Goal: Transaction & Acquisition: Purchase product/service

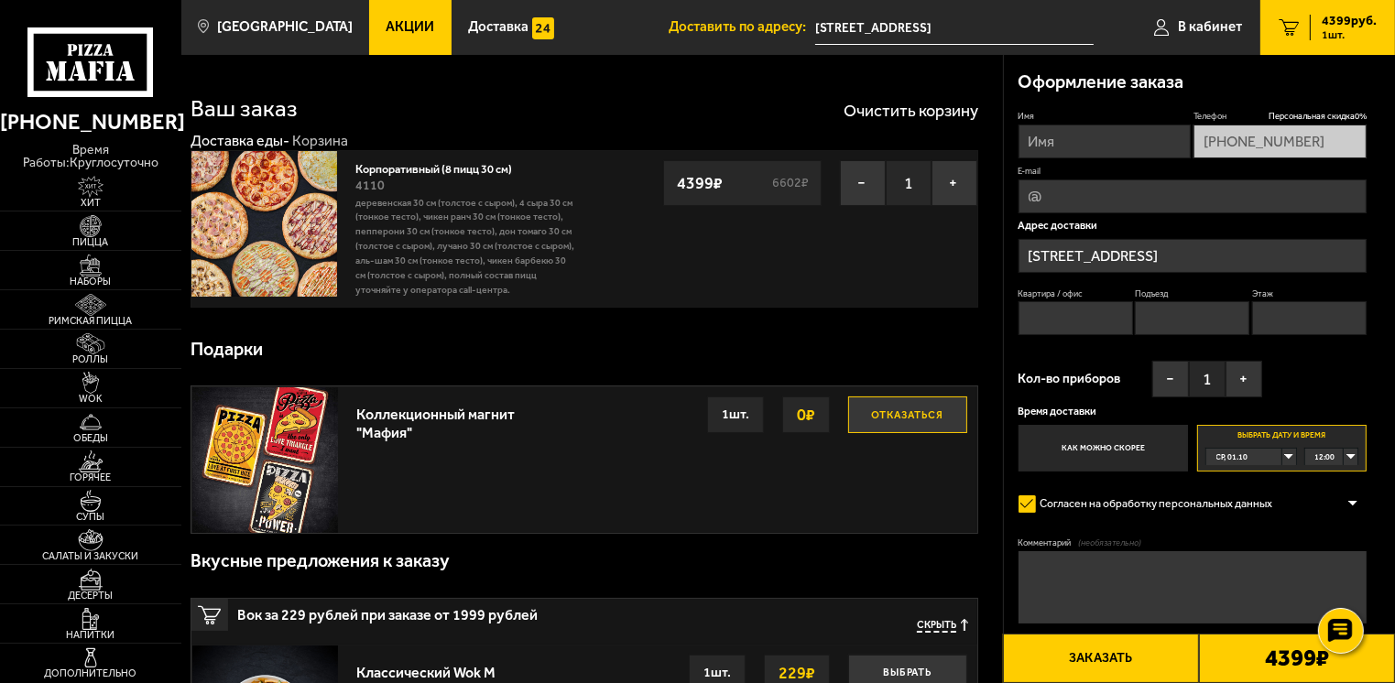
click at [1290, 250] on input "[STREET_ADDRESS]" at bounding box center [1192, 256] width 349 height 34
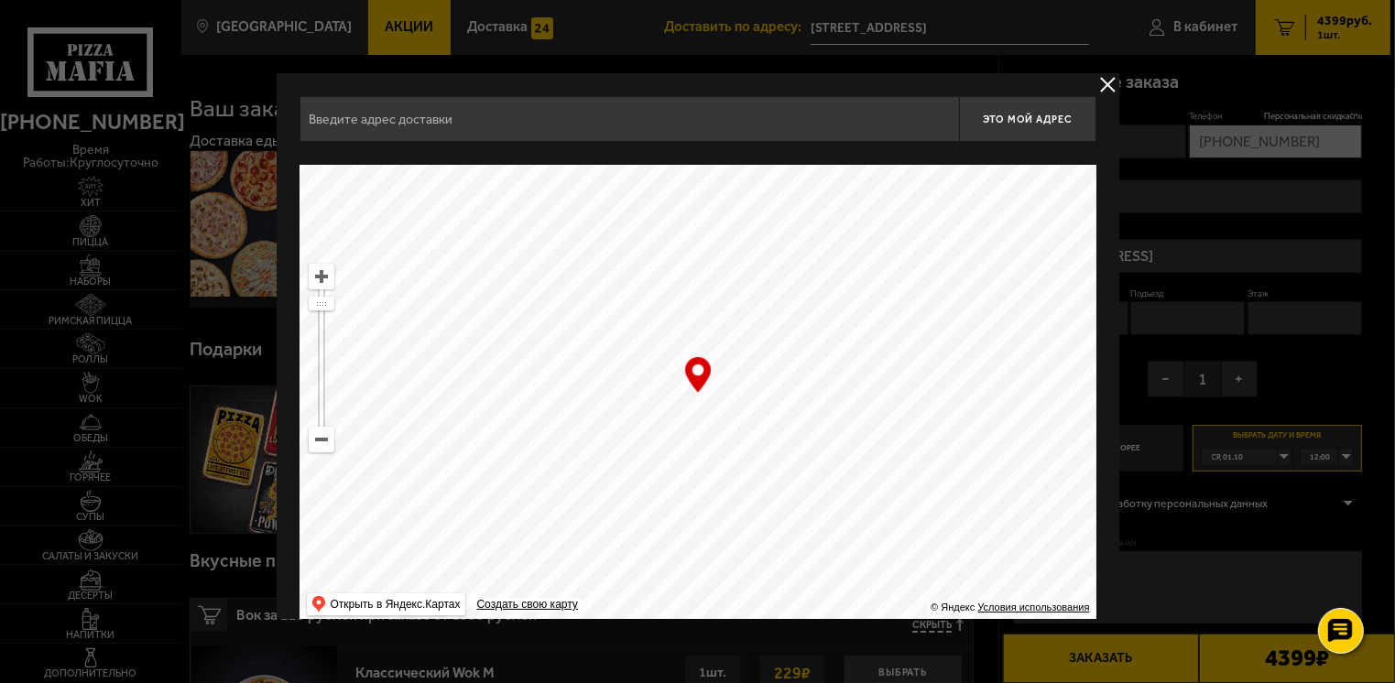
type input "[STREET_ADDRESS]"
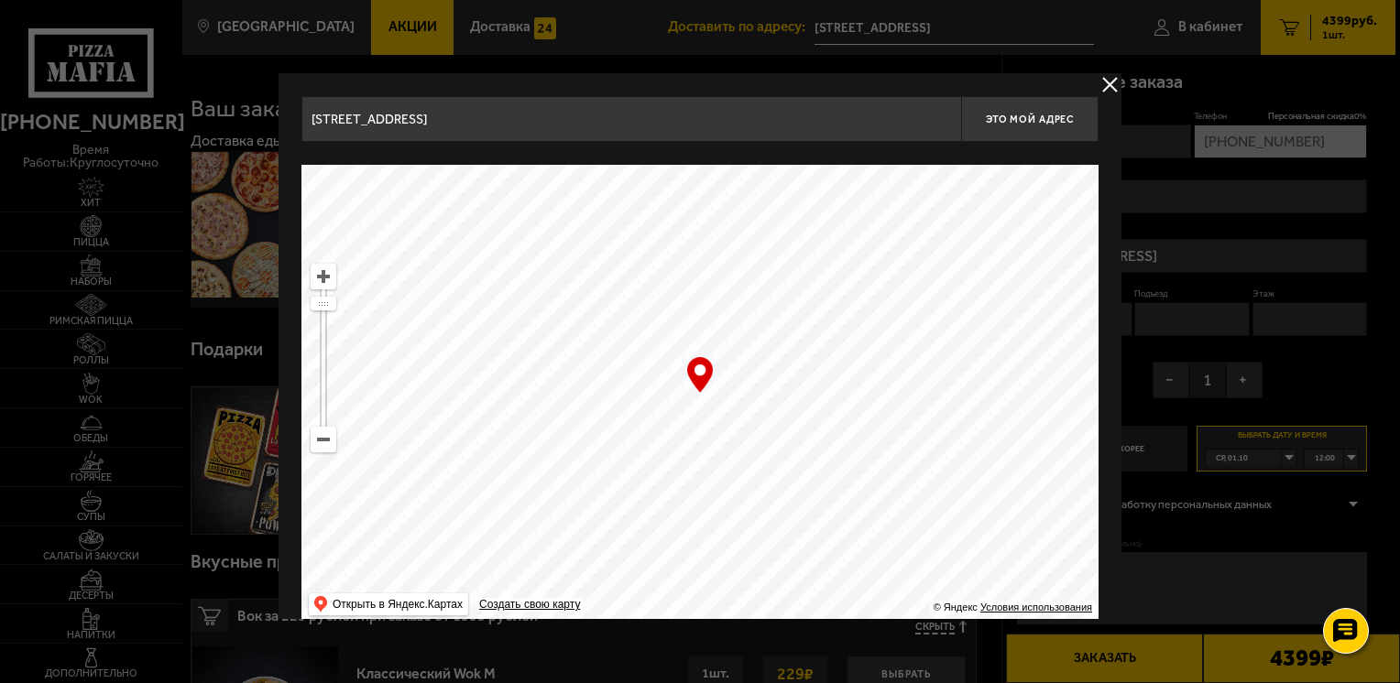
drag, startPoint x: 700, startPoint y: 380, endPoint x: 686, endPoint y: 374, distance: 15.2
click at [686, 374] on div "… © Яндекс Условия использования Открыть в Яндекс.Картах Создать свою карту" at bounding box center [699, 394] width 797 height 458
drag, startPoint x: 697, startPoint y: 369, endPoint x: 681, endPoint y: 372, distance: 15.8
click at [681, 372] on div "… © Яндекс Условия использования Открыть в Яндекс.Картах Создать свою карту" at bounding box center [699, 394] width 797 height 458
drag, startPoint x: 681, startPoint y: 372, endPoint x: 698, endPoint y: 372, distance: 16.5
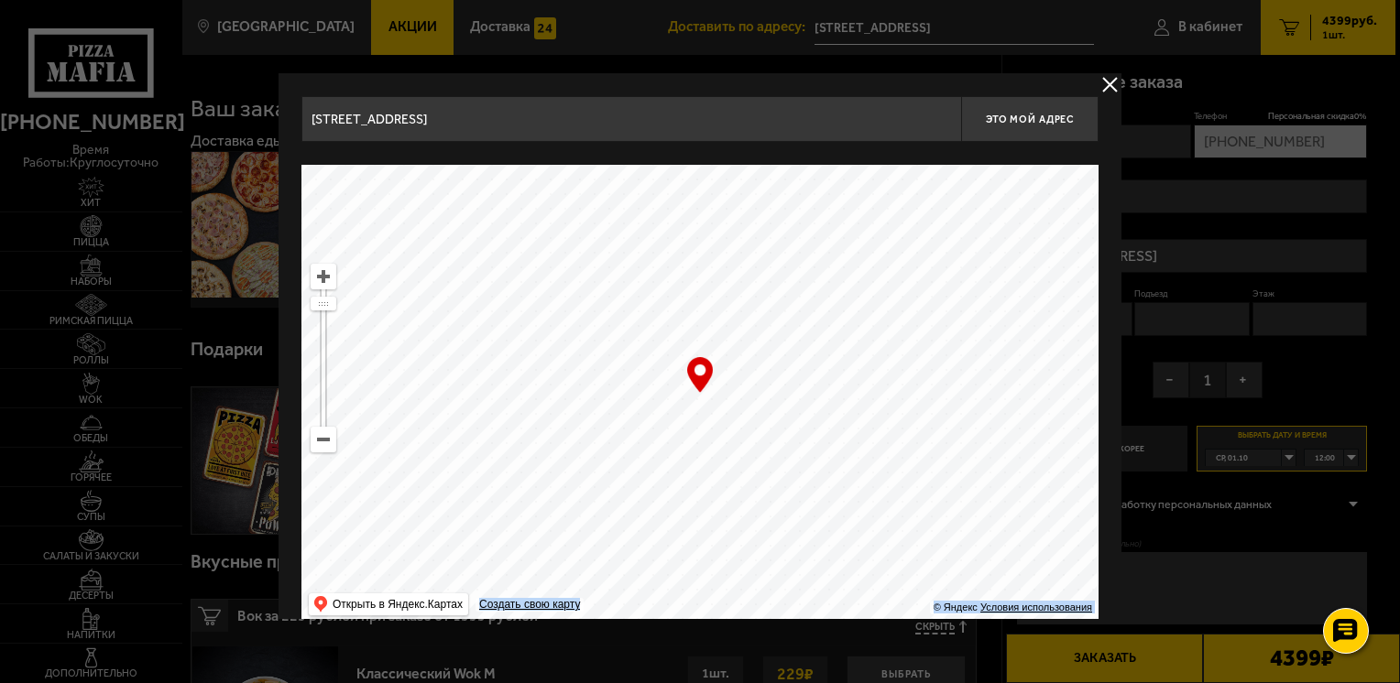
click at [698, 372] on div "… © Яндекс Условия использования Открыть в Яндекс.Картах Создать свою карту" at bounding box center [699, 394] width 797 height 458
drag, startPoint x: 697, startPoint y: 373, endPoint x: 692, endPoint y: 345, distance: 27.9
click at [692, 345] on div "… © Яндекс Условия использования Открыть в Яндекс.Картах Создать свою карту" at bounding box center [699, 394] width 797 height 458
drag, startPoint x: 692, startPoint y: 345, endPoint x: 671, endPoint y: 376, distance: 37.6
click at [671, 376] on ymaps at bounding box center [699, 394] width 797 height 458
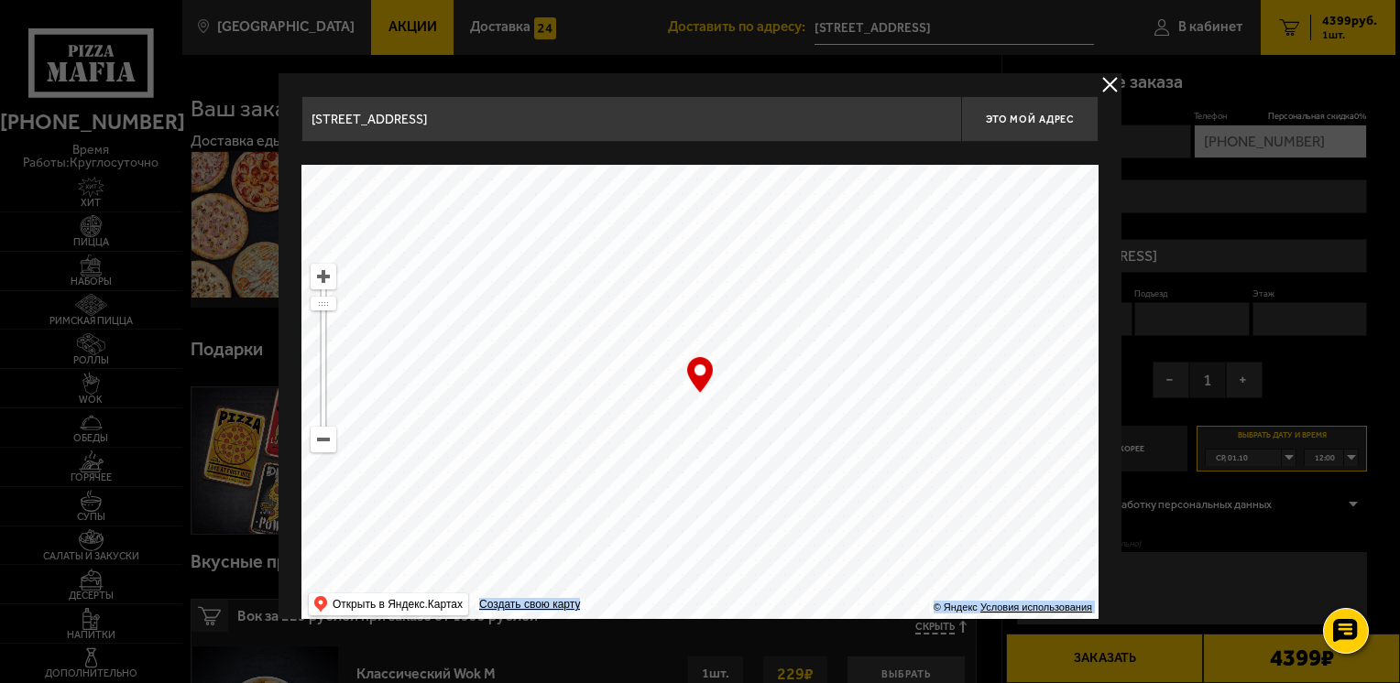
click at [666, 376] on ymaps at bounding box center [699, 394] width 797 height 458
click at [665, 376] on ymaps at bounding box center [699, 394] width 797 height 458
type input "[STREET_ADDRESS]"
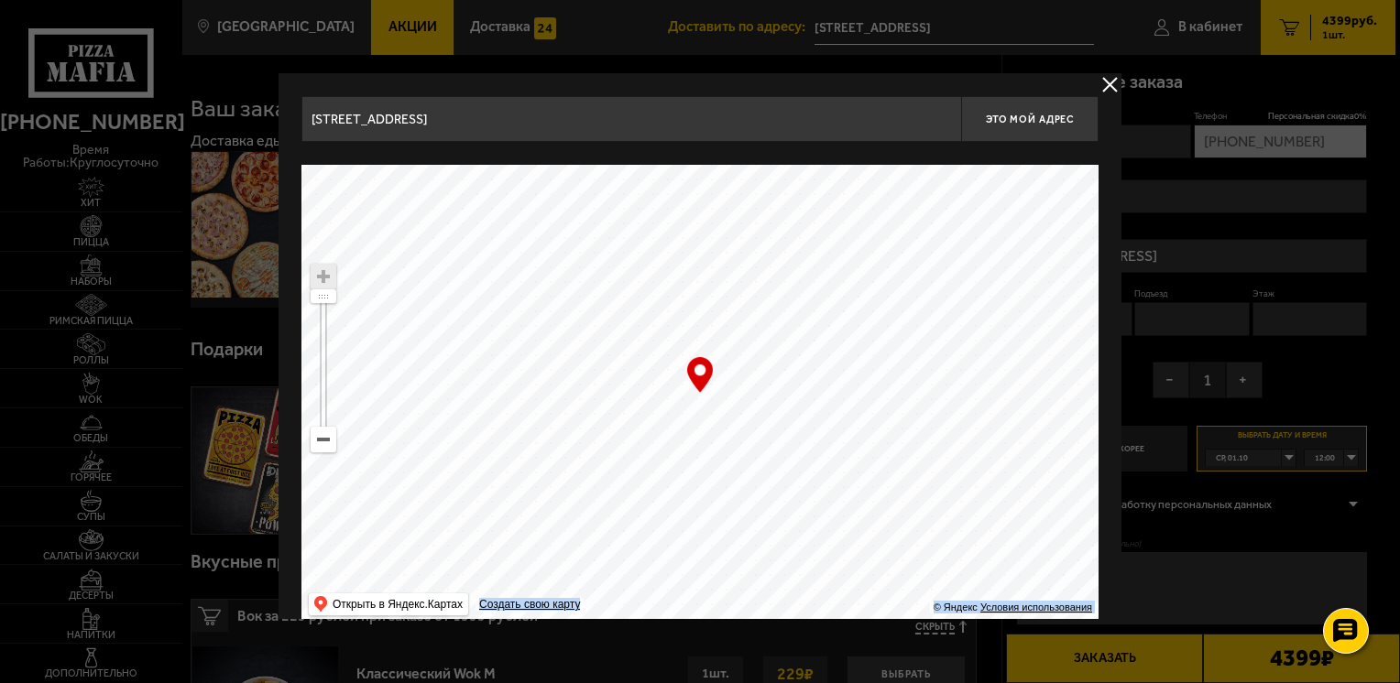
type input "[STREET_ADDRESS]"
click at [1040, 114] on span "Это мой адрес" at bounding box center [1030, 120] width 88 height 12
type input "[STREET_ADDRESS]"
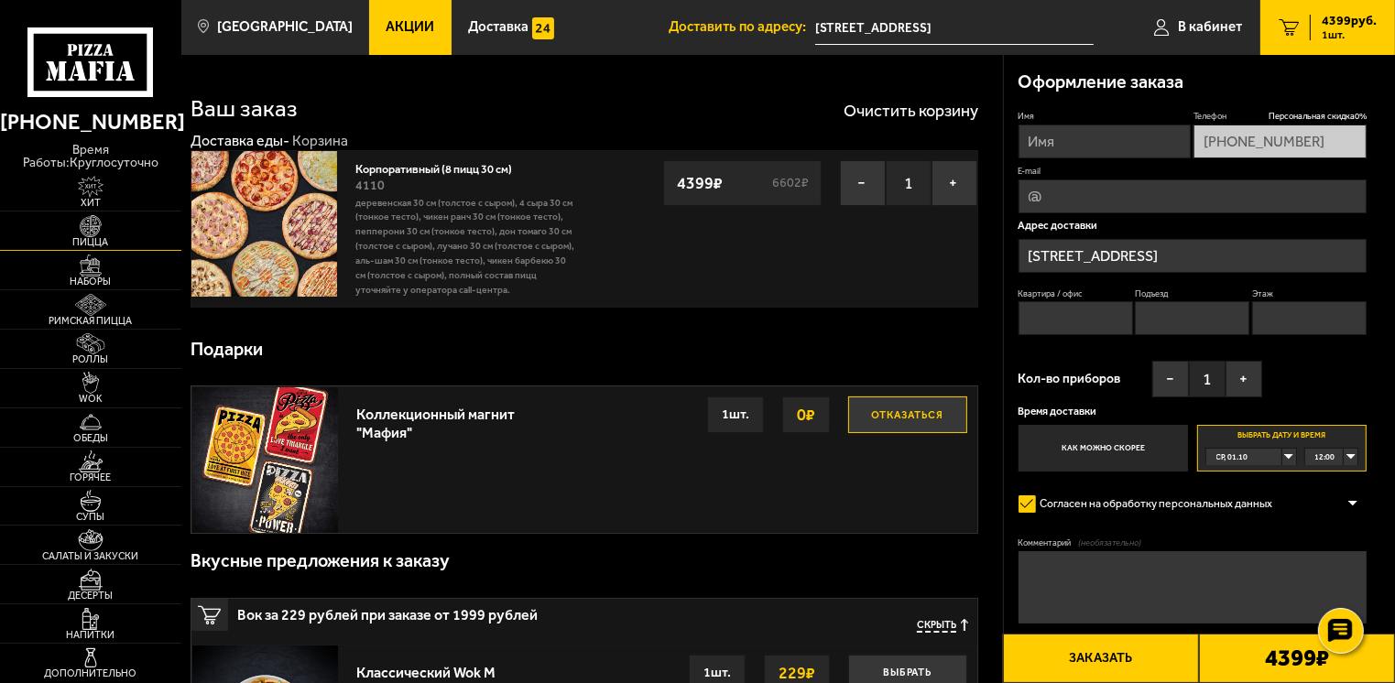
click at [91, 229] on img at bounding box center [91, 226] width 56 height 22
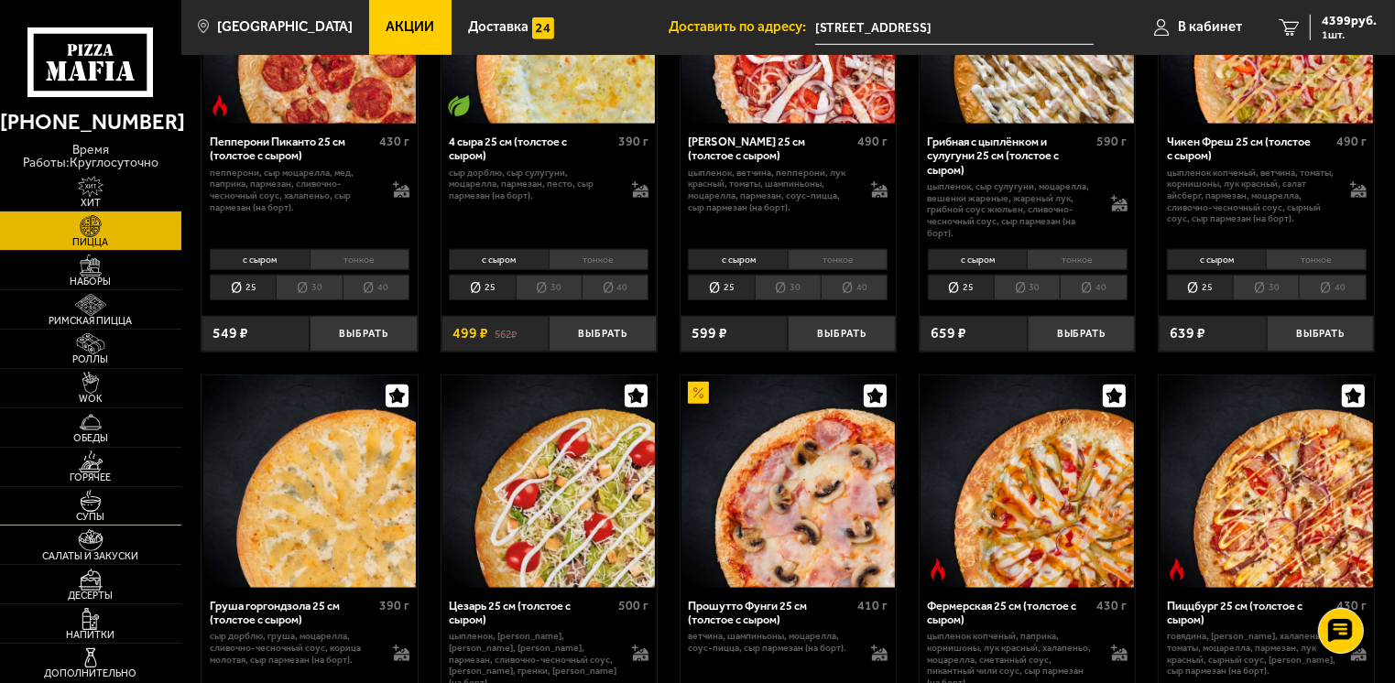
scroll to position [1191, 0]
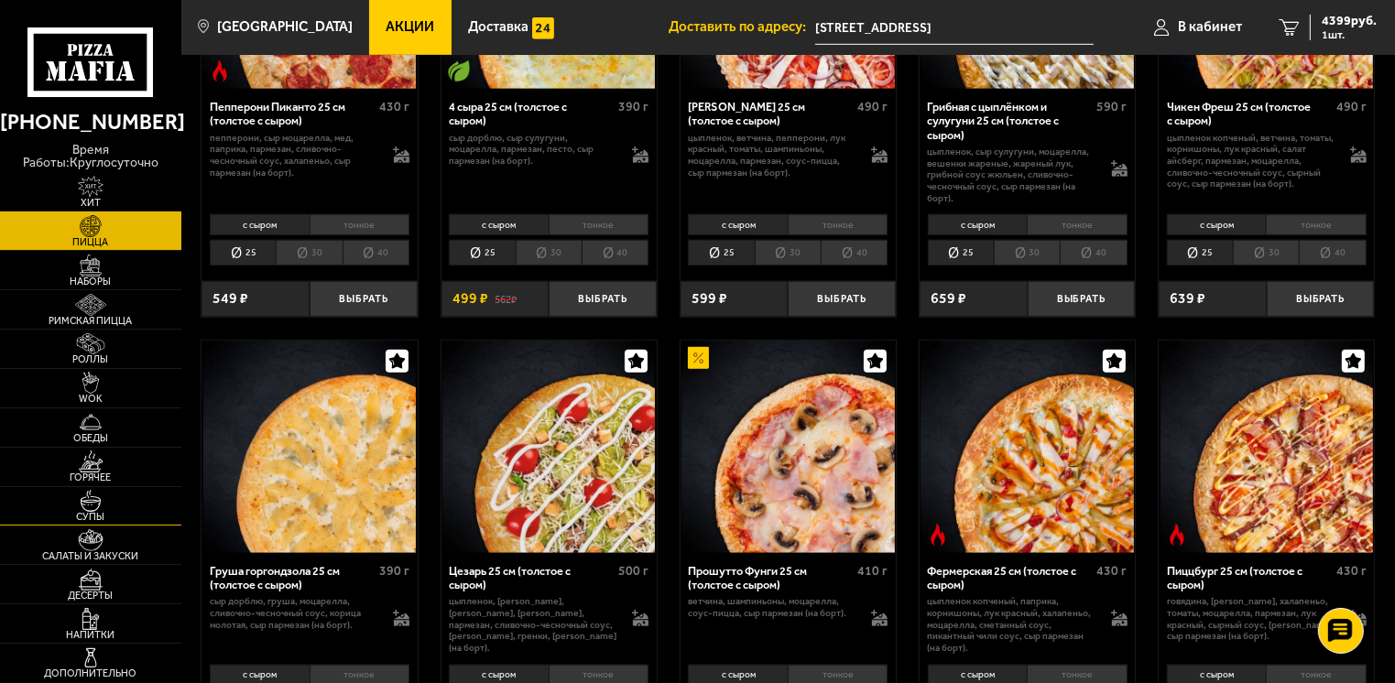
click at [44, 504] on link "Супы" at bounding box center [90, 506] width 181 height 38
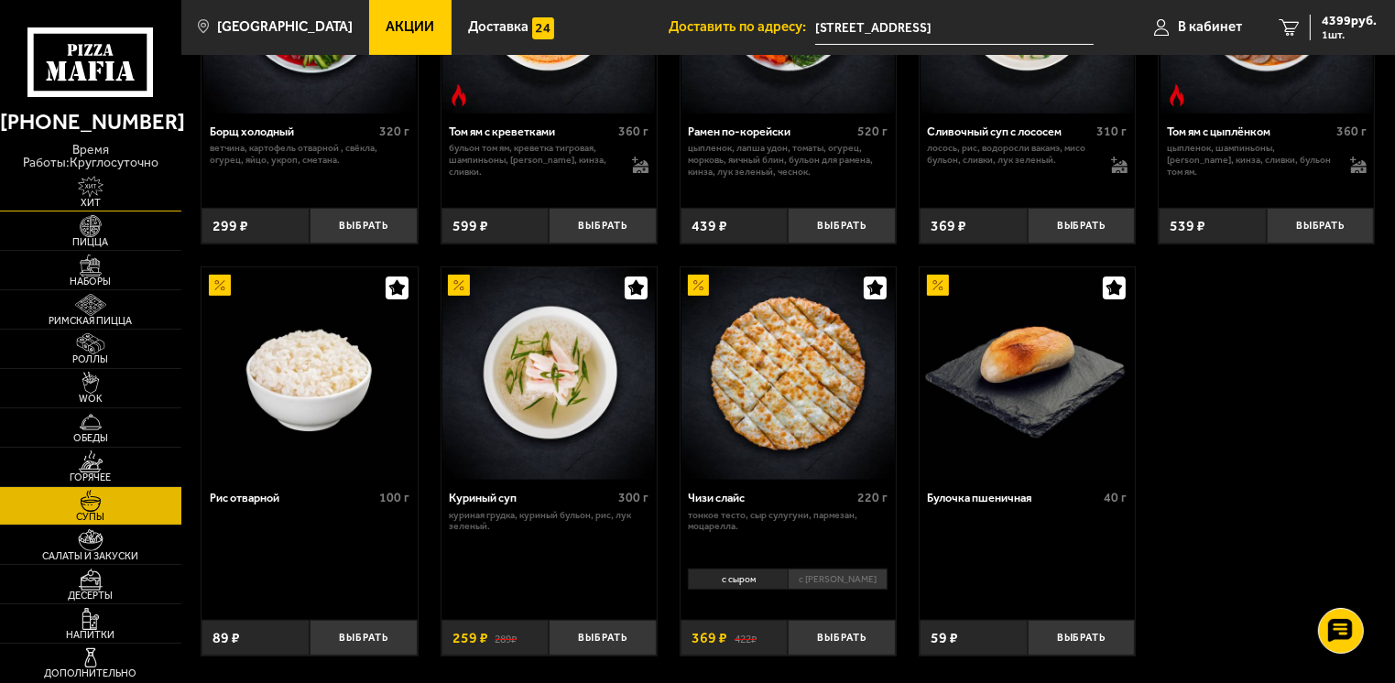
scroll to position [191, 0]
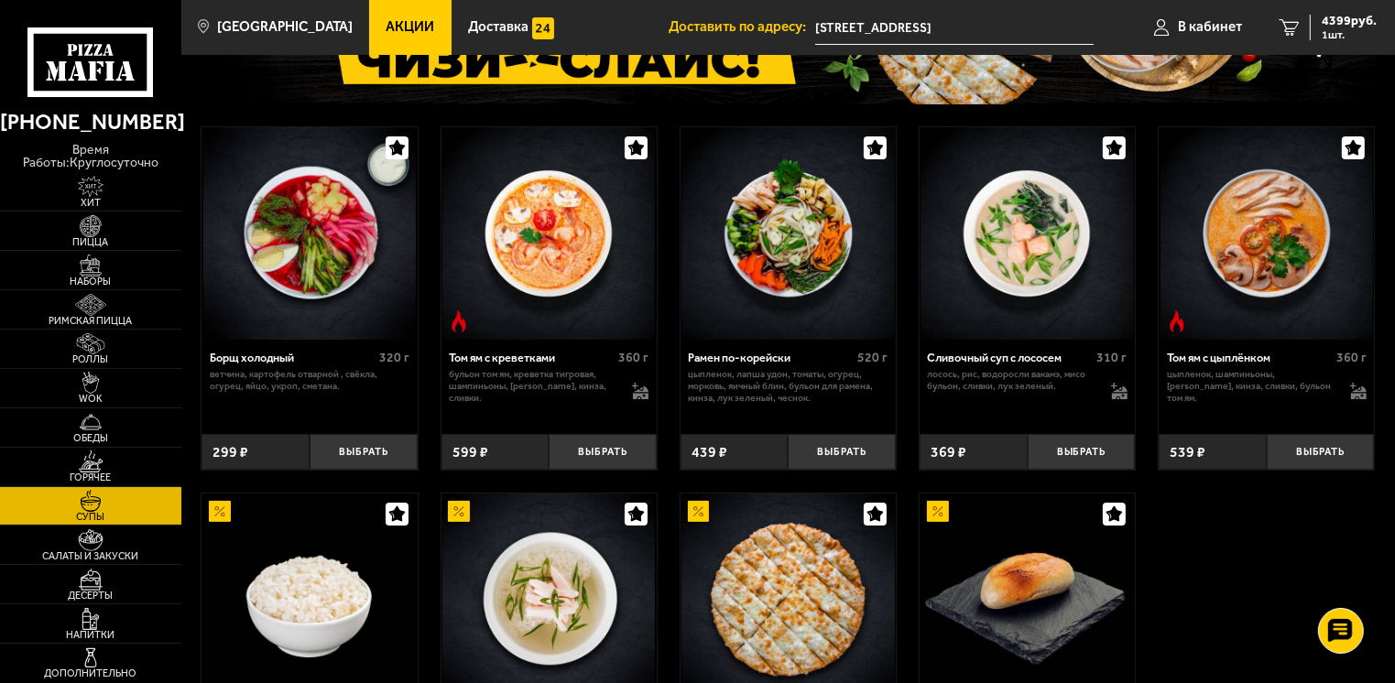
click at [110, 75] on use at bounding box center [109, 70] width 9 height 19
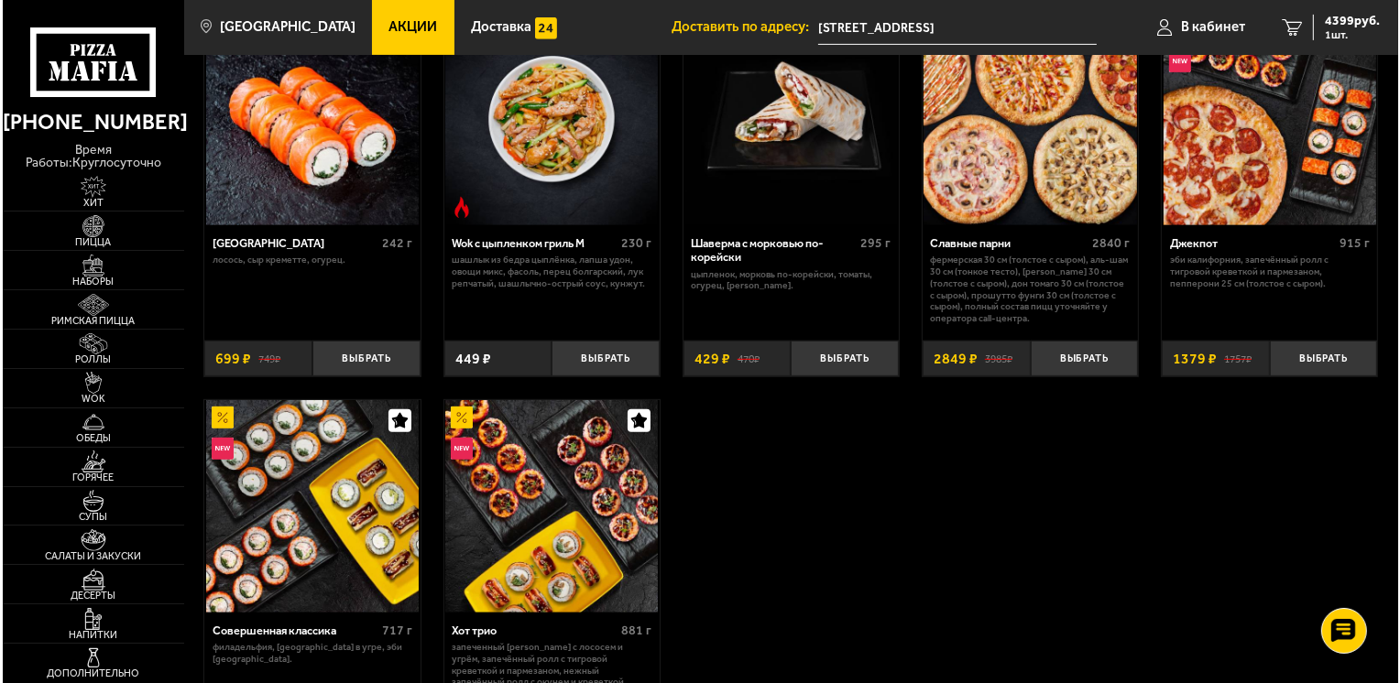
scroll to position [824, 0]
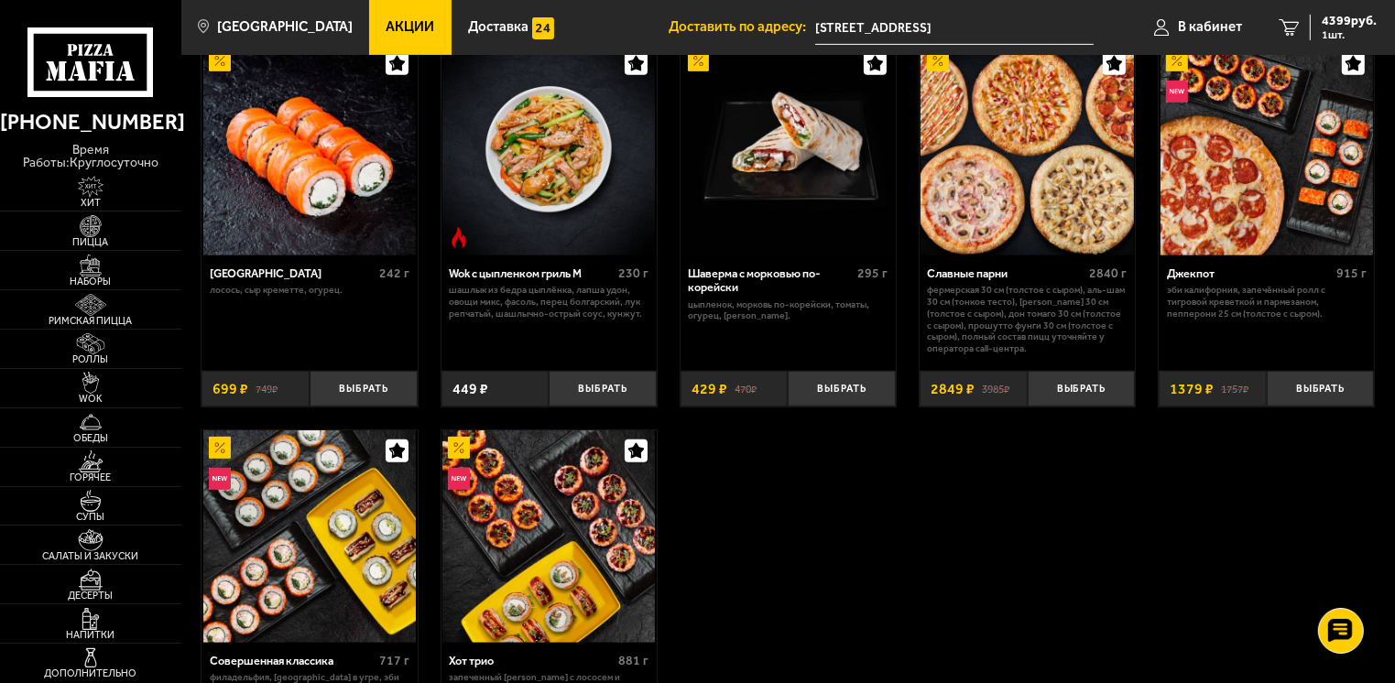
click at [1061, 231] on img at bounding box center [1026, 149] width 212 height 212
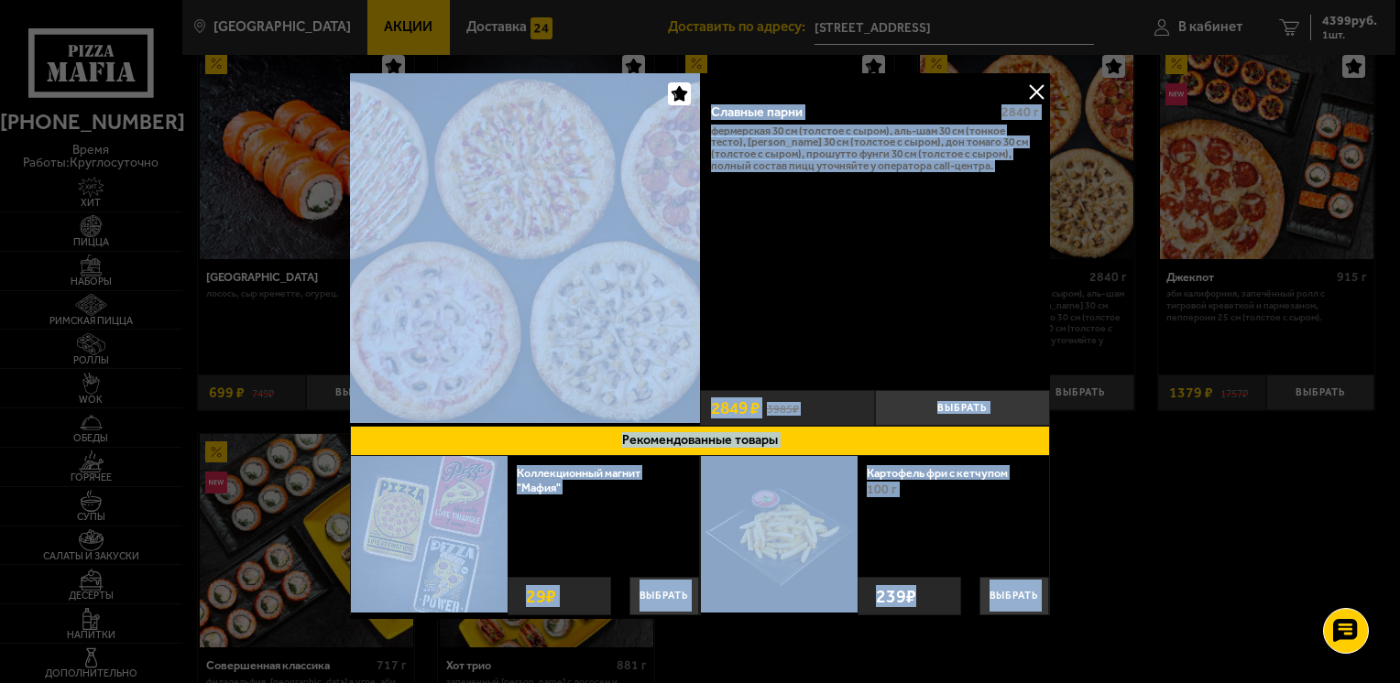
click at [784, 260] on div "Славные парни 2840 г Фермерская 30 см (толстое с сыром), Аль-Шам 30 см (тонкое …" at bounding box center [875, 237] width 350 height 291
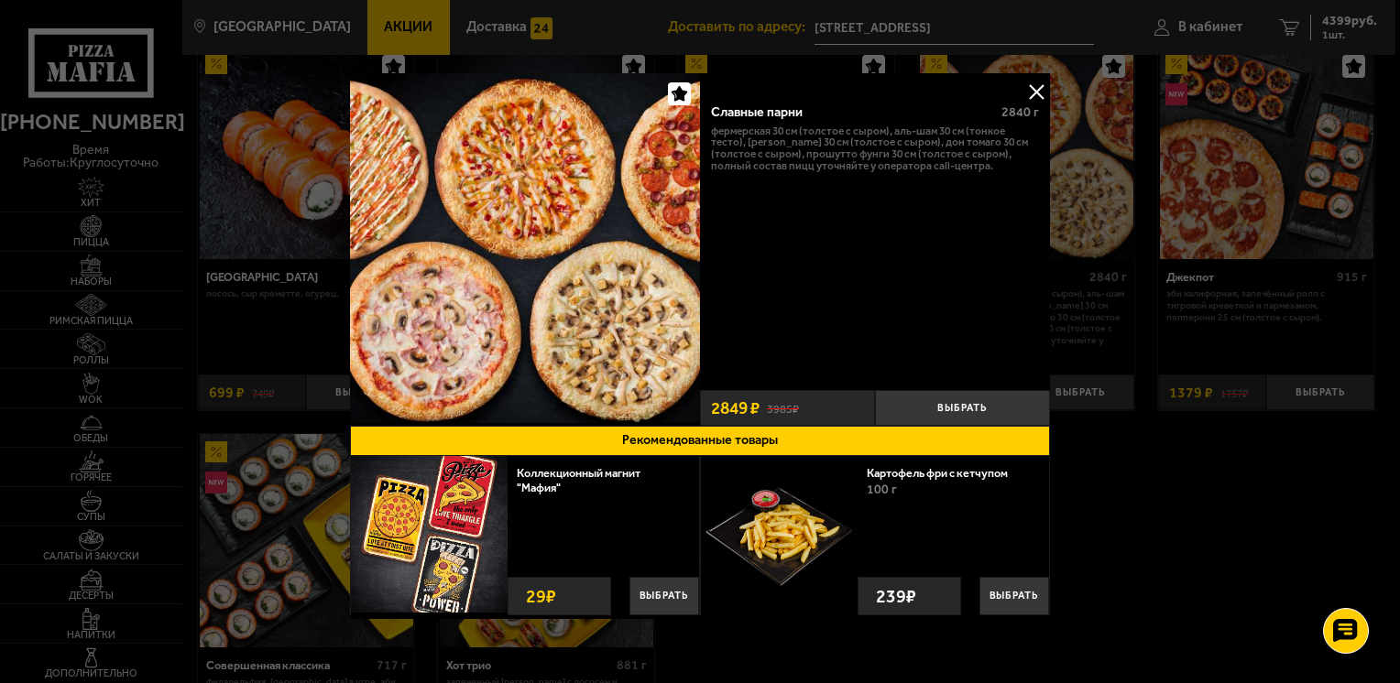
click at [1029, 93] on button at bounding box center [1035, 91] width 27 height 27
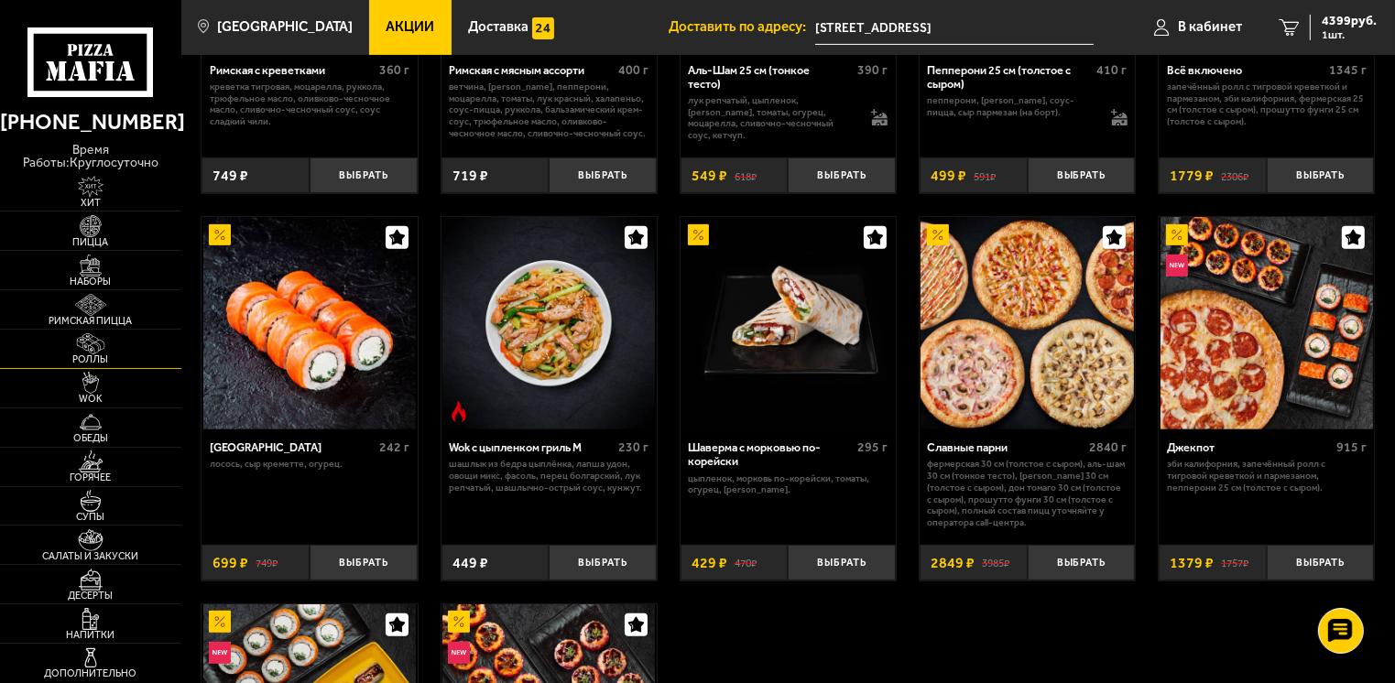
scroll to position [641, 0]
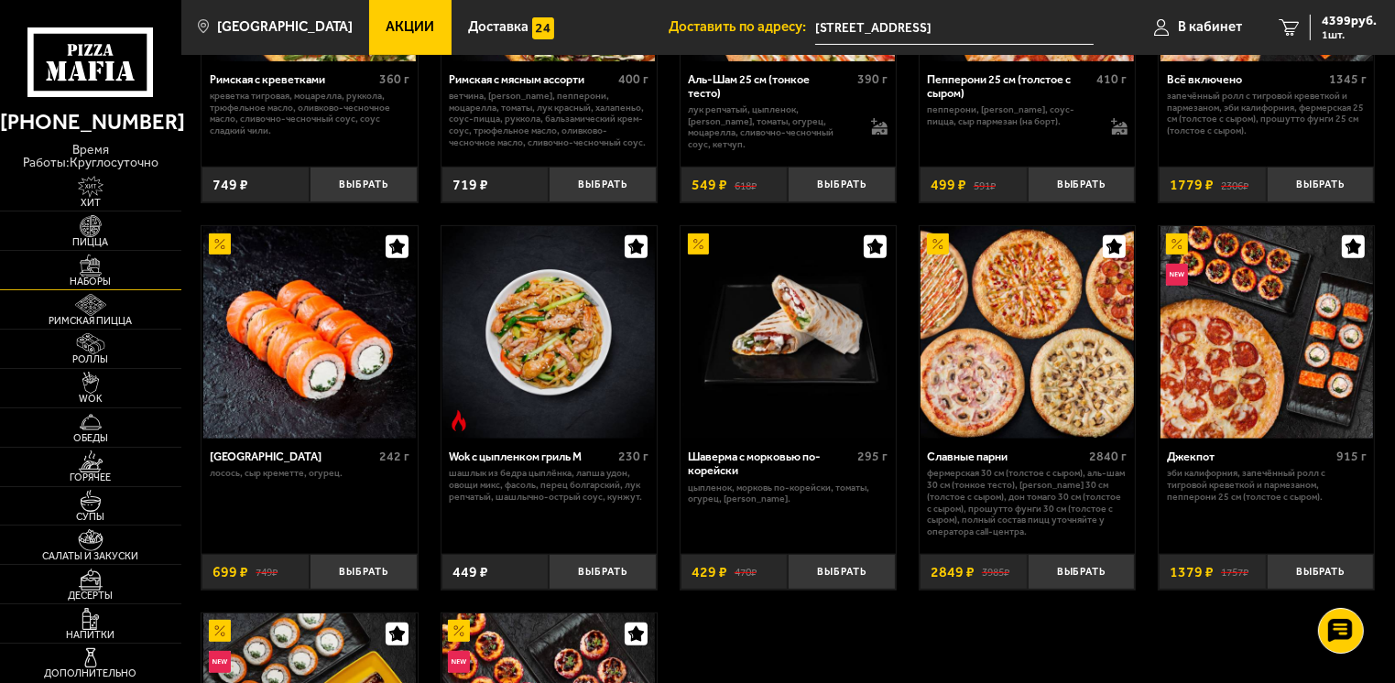
click at [79, 269] on img at bounding box center [91, 266] width 56 height 22
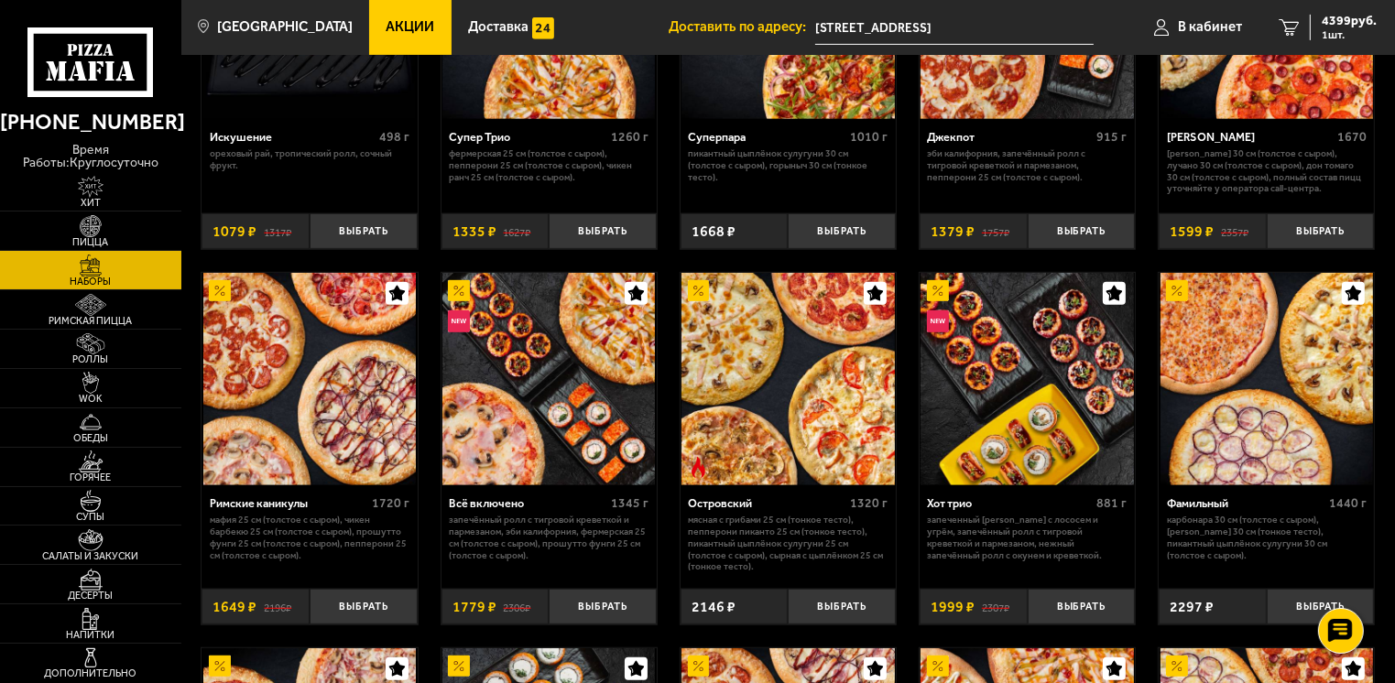
scroll to position [1008, 0]
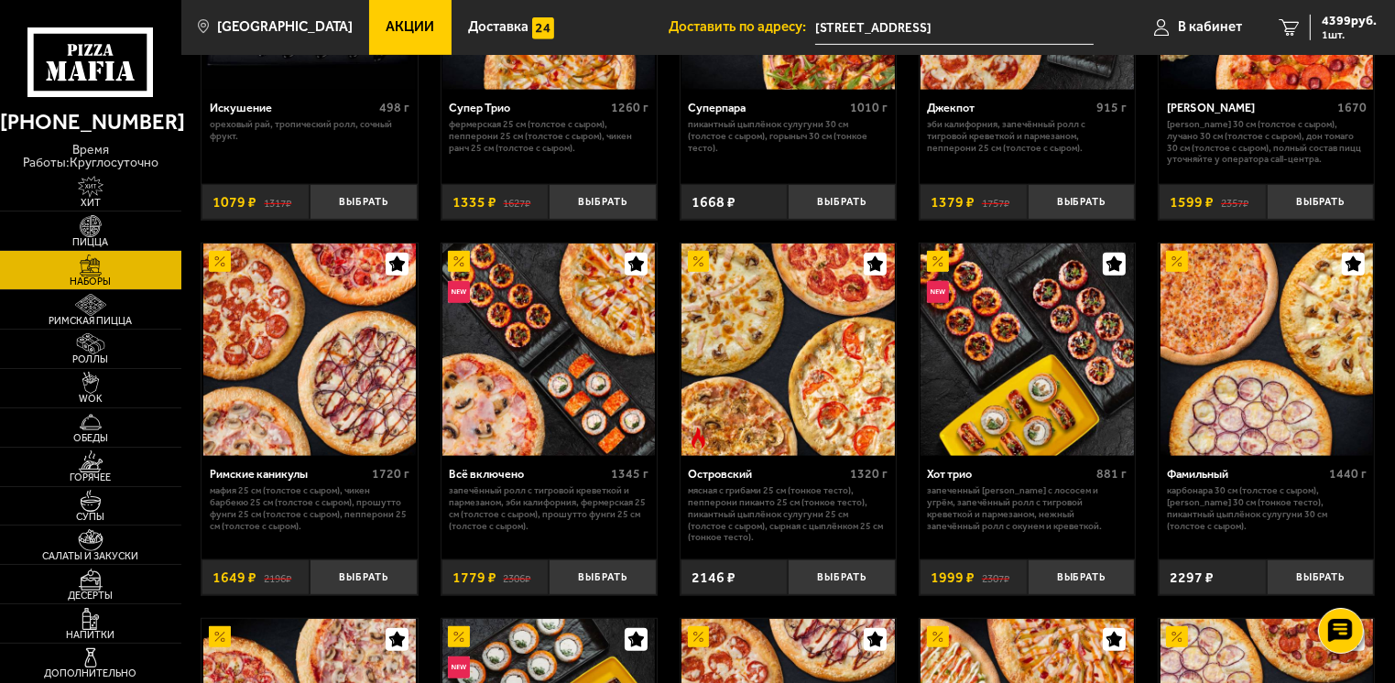
click at [913, 625] on div "Джентельмен клуб 820 г Пикантный цыплёнок сулугуни 25 см (тонкое тесто), Чикен …" at bounding box center [788, 476] width 1214 height 2706
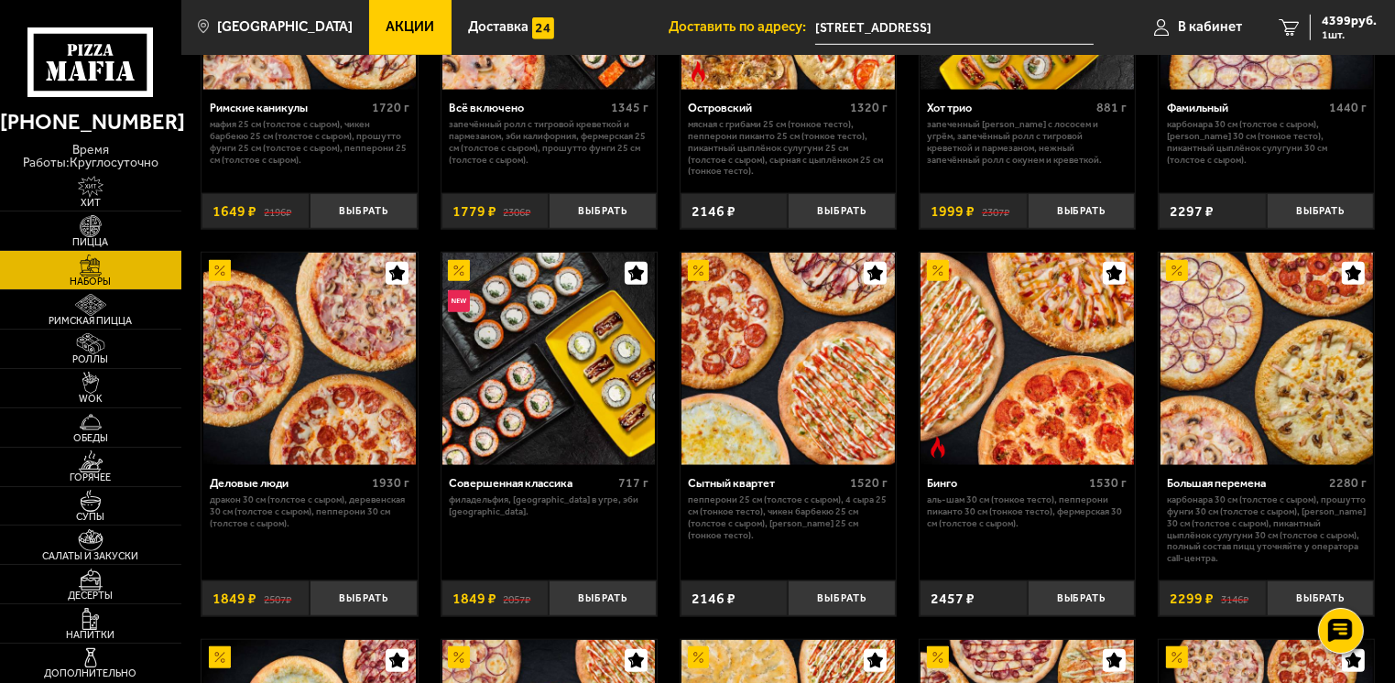
scroll to position [1465, 0]
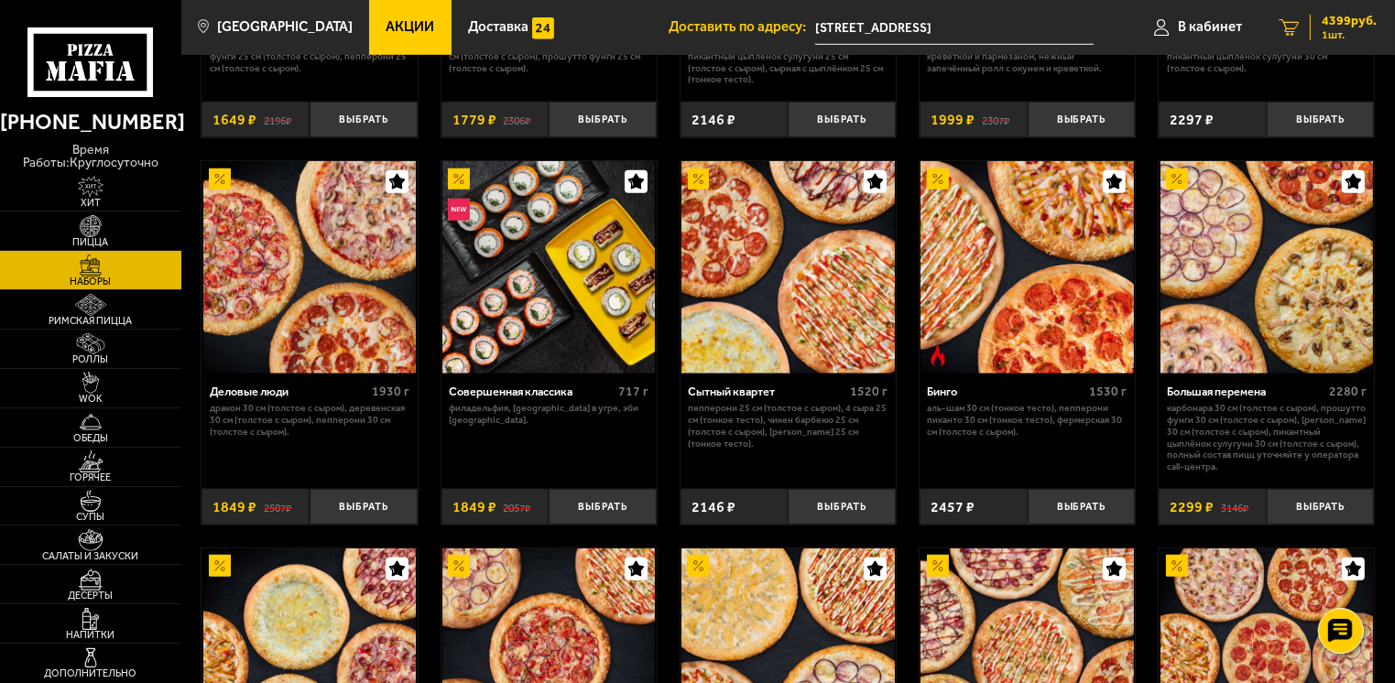
click at [1347, 15] on span "4399 руб." at bounding box center [1349, 21] width 55 height 13
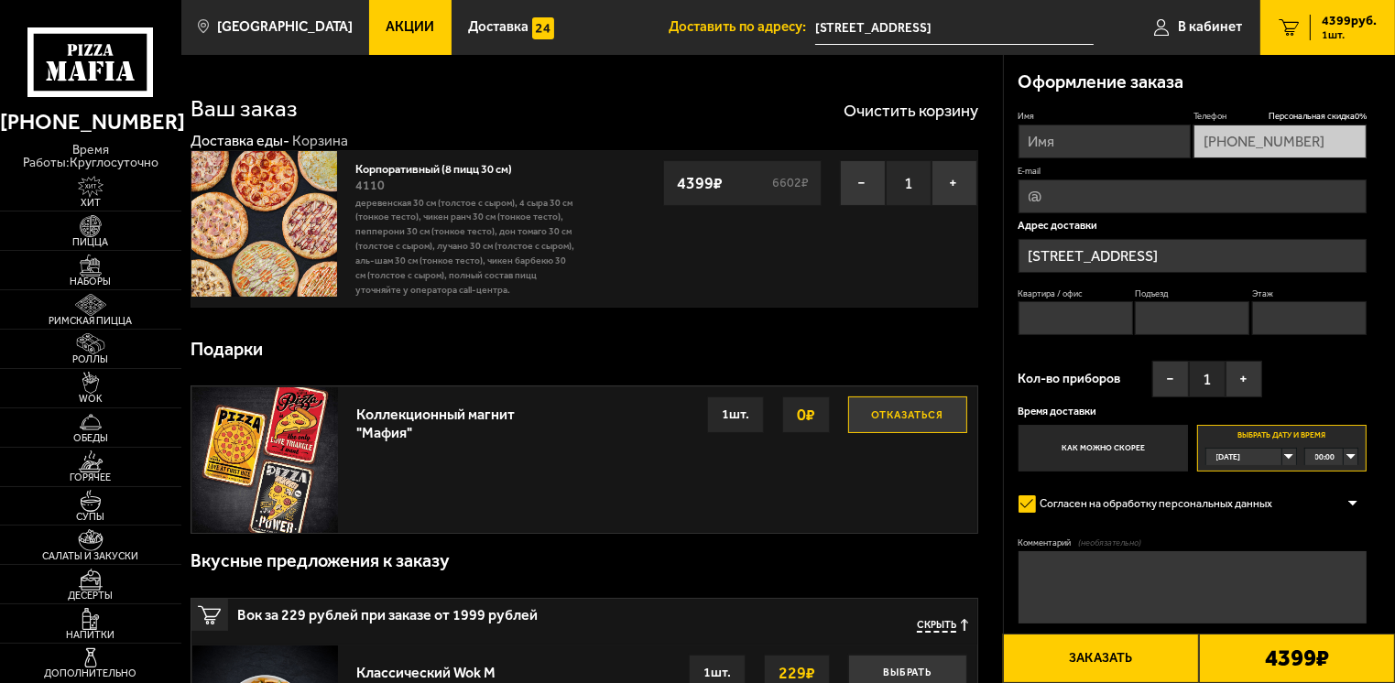
type input "[STREET_ADDRESS]"
click at [94, 244] on span "Пицца" at bounding box center [90, 242] width 181 height 10
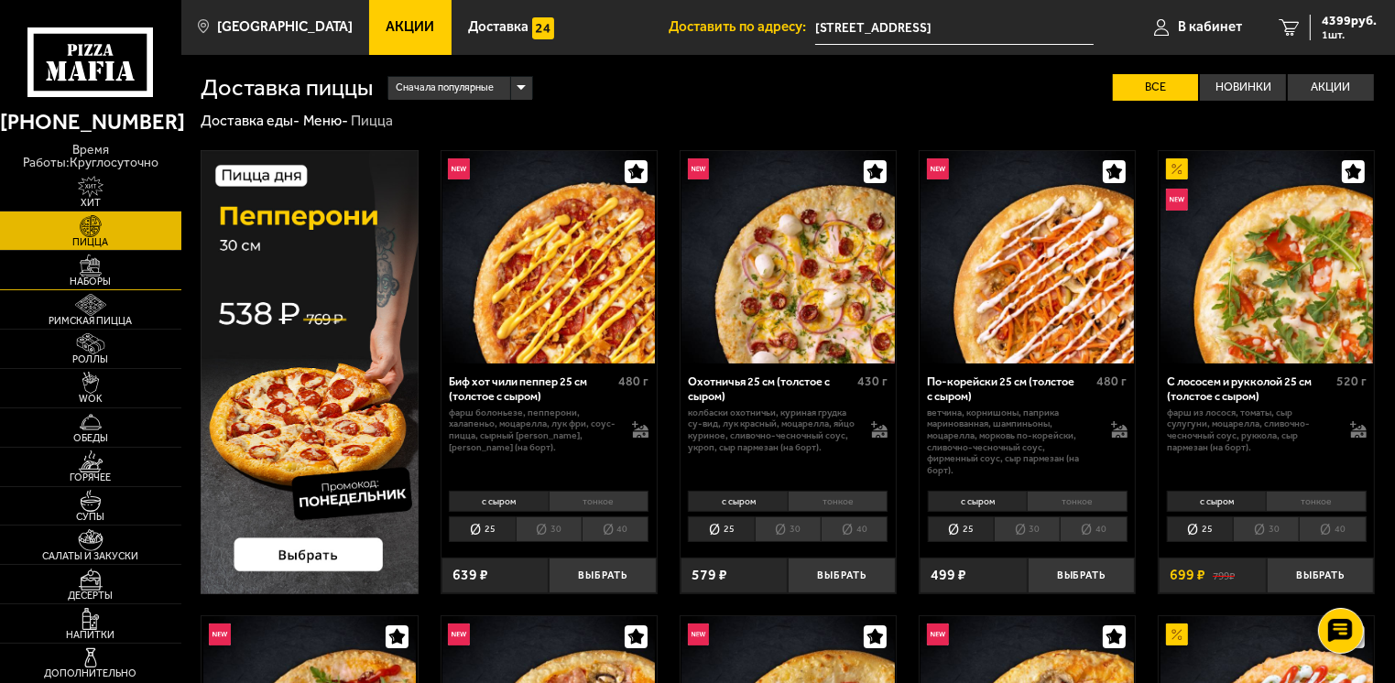
click at [92, 274] on img at bounding box center [91, 266] width 56 height 22
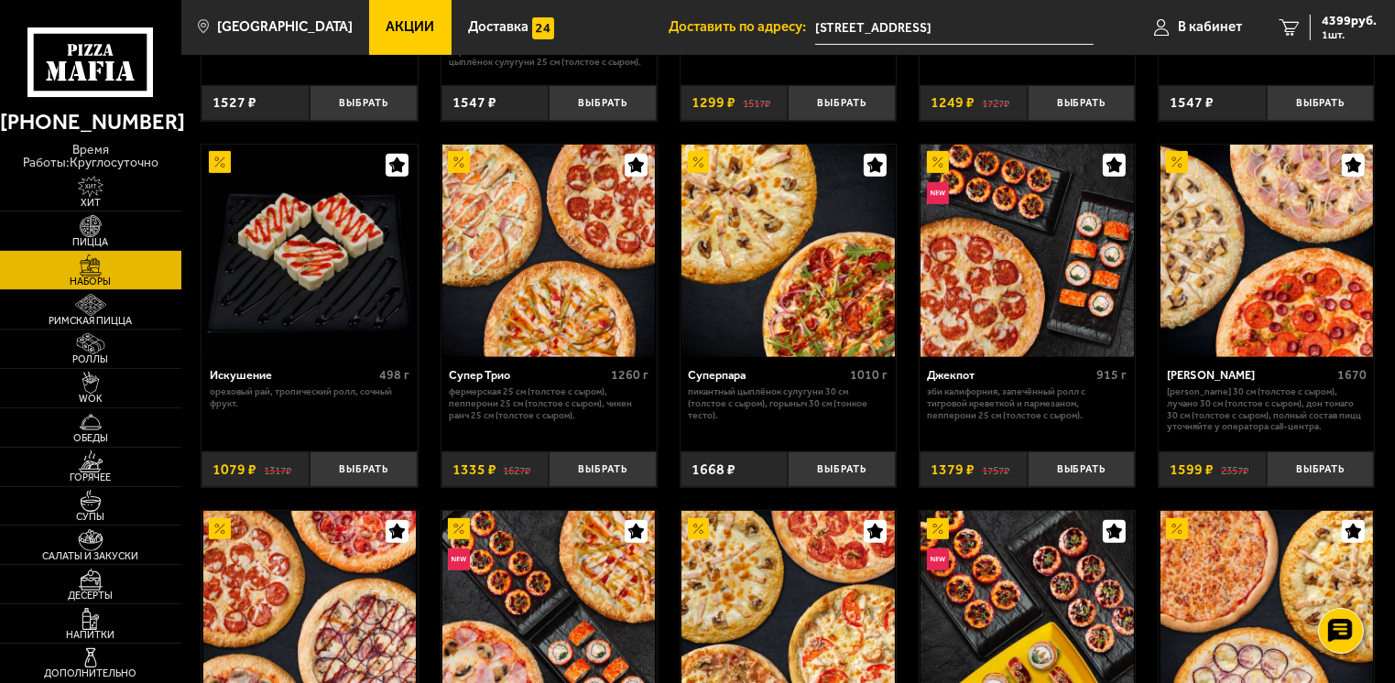
scroll to position [733, 0]
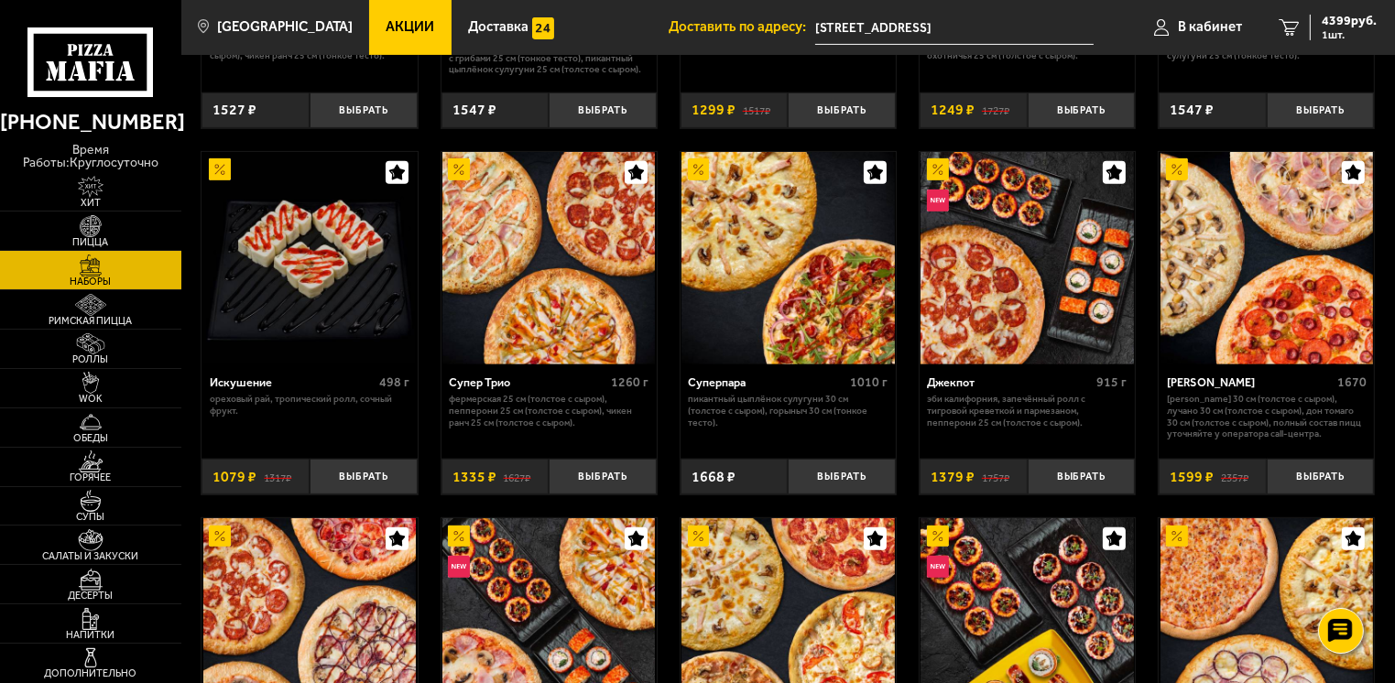
click at [755, 280] on img at bounding box center [787, 258] width 212 height 212
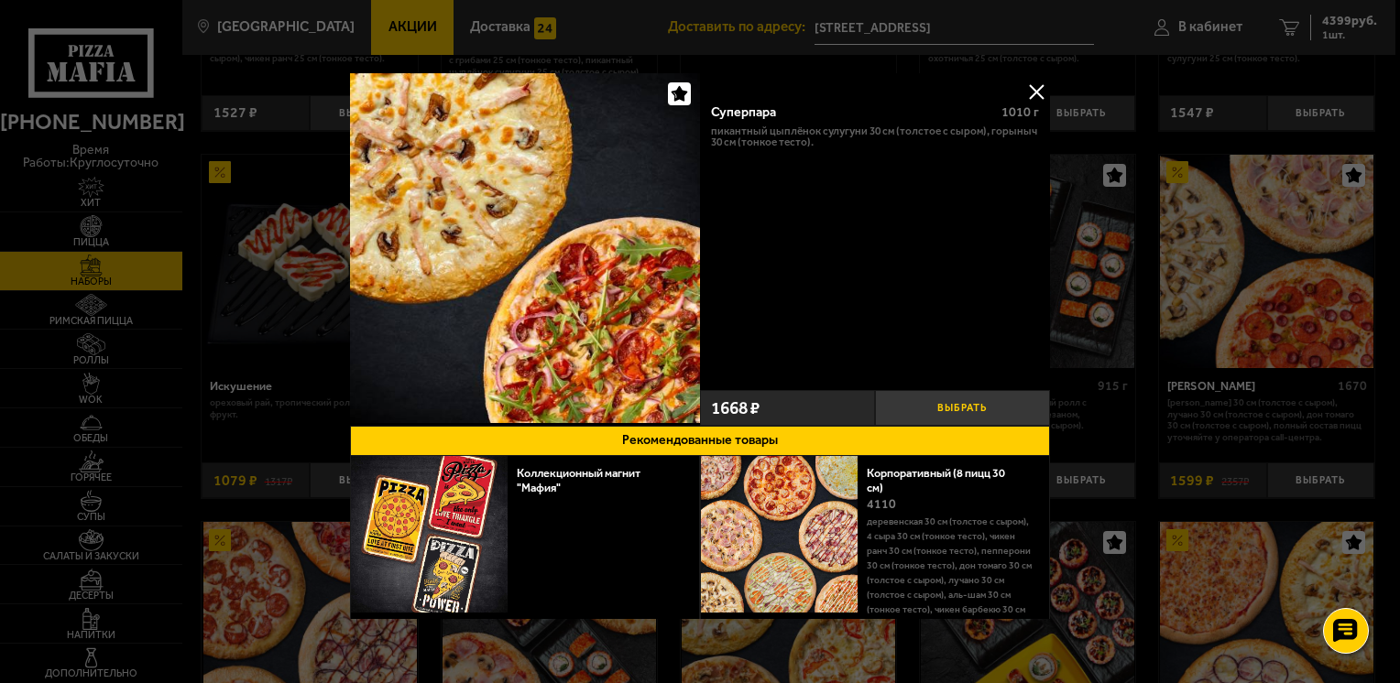
click at [903, 402] on button "Выбрать" at bounding box center [962, 408] width 175 height 36
click at [1029, 82] on button at bounding box center [1035, 91] width 27 height 27
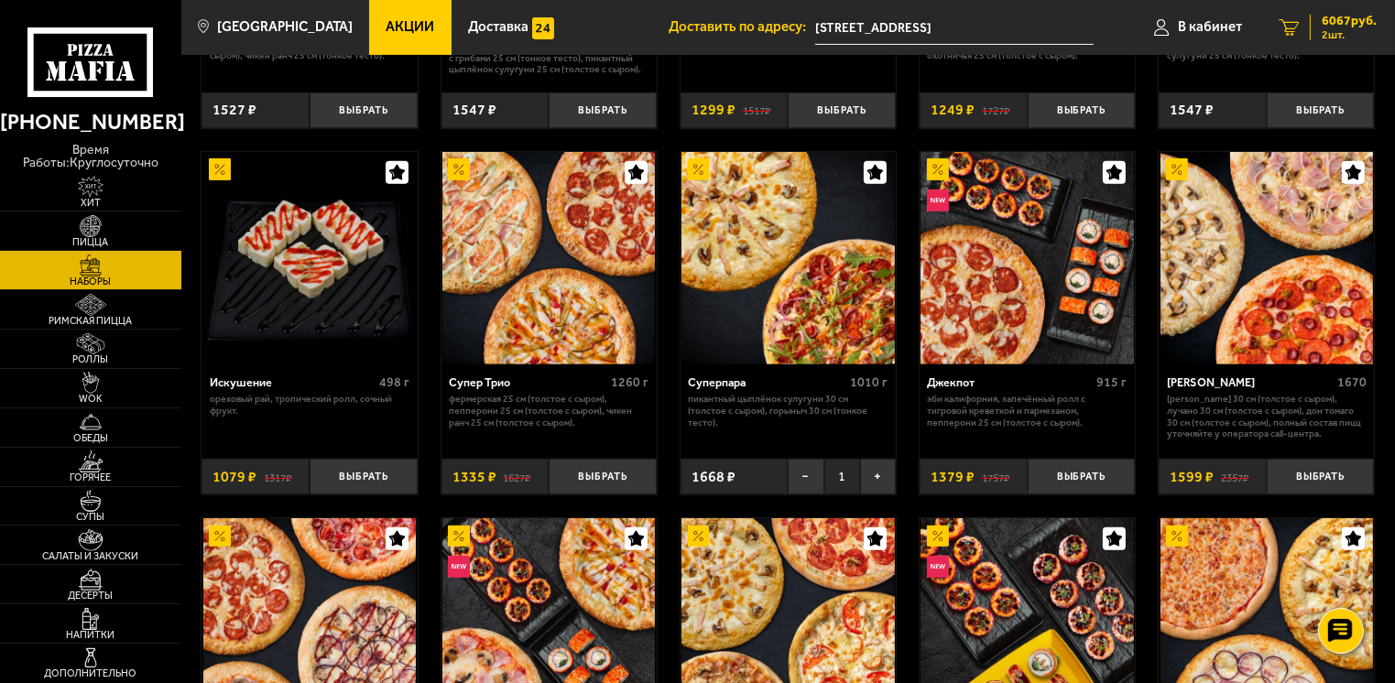
click at [1355, 24] on span "6067 руб." at bounding box center [1349, 21] width 55 height 13
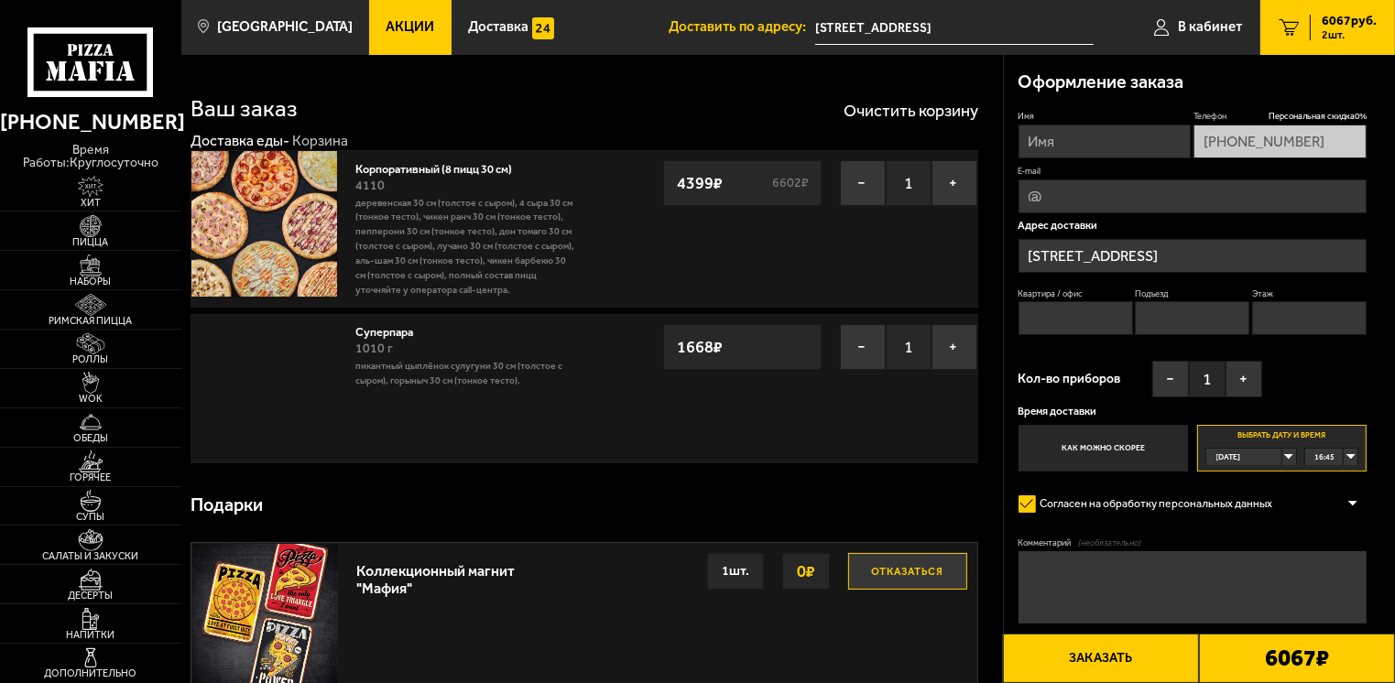
type input "[STREET_ADDRESS]"
click at [1089, 142] on input "Имя" at bounding box center [1104, 142] width 173 height 34
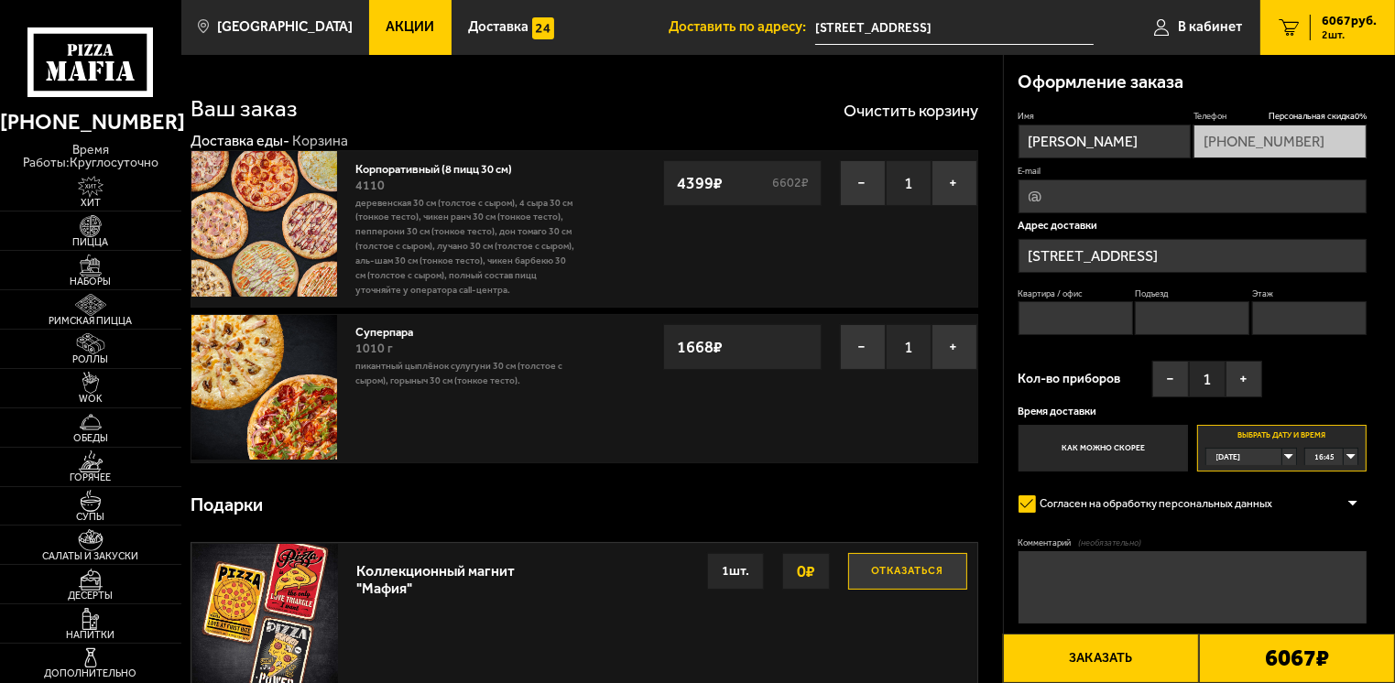
scroll to position [0, 24]
drag, startPoint x: 1070, startPoint y: 142, endPoint x: 1402, endPoint y: 139, distance: 332.5
type input "[PERSON_NAME]"
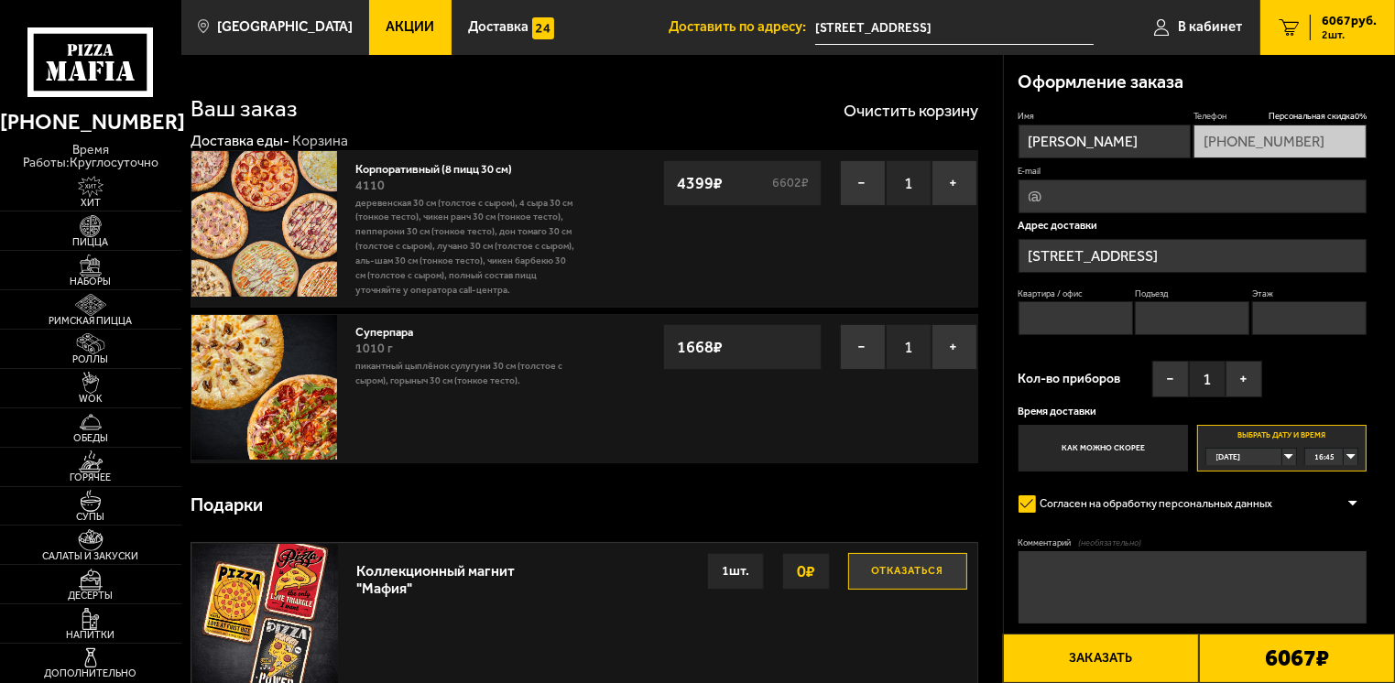
click at [1014, 203] on div "Оформление заказа Имя [PERSON_NAME] Персональная скидка 0 % [PHONE_NUMBER] E-ma…" at bounding box center [1200, 382] width 392 height 655
click at [1050, 197] on input "E-mail" at bounding box center [1192, 197] width 349 height 34
type input "[EMAIL_ADDRESS][DOMAIN_NAME]"
click at [1282, 453] on div "[DATE]" at bounding box center [1244, 457] width 76 height 16
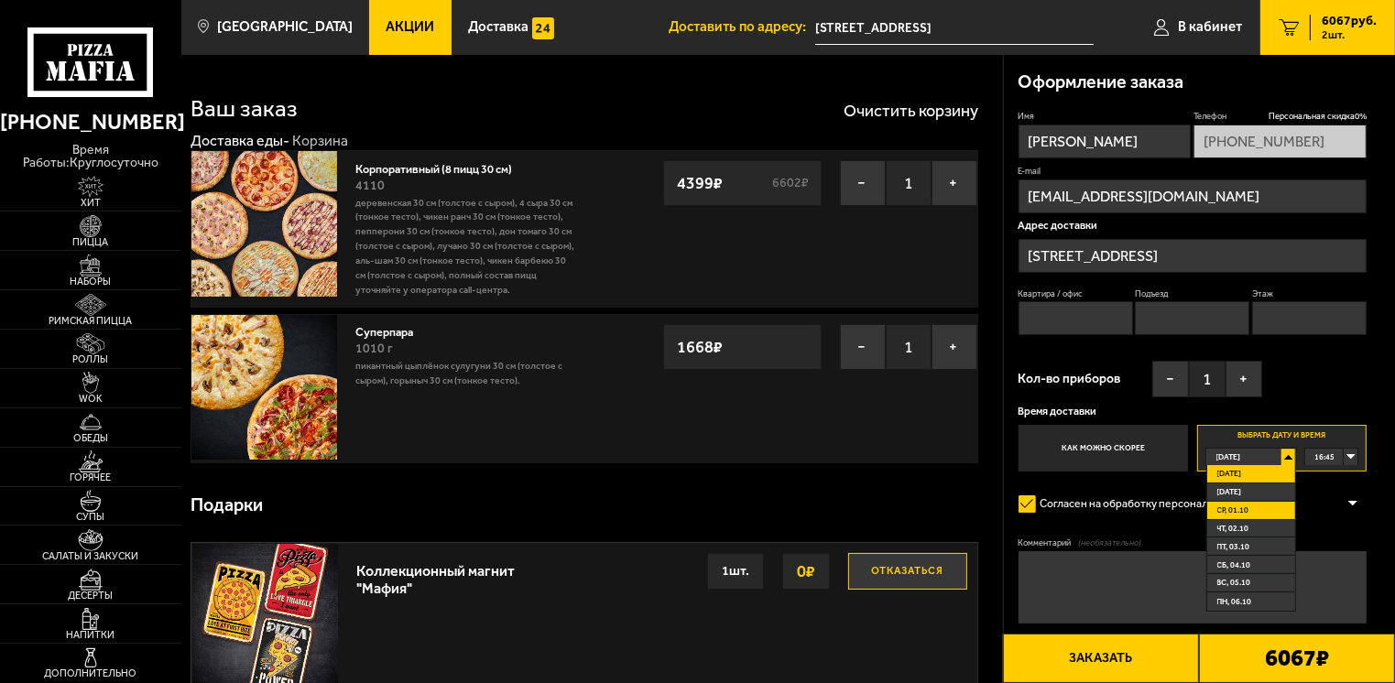
click at [1232, 514] on span "ср, 01.10" at bounding box center [1233, 510] width 32 height 16
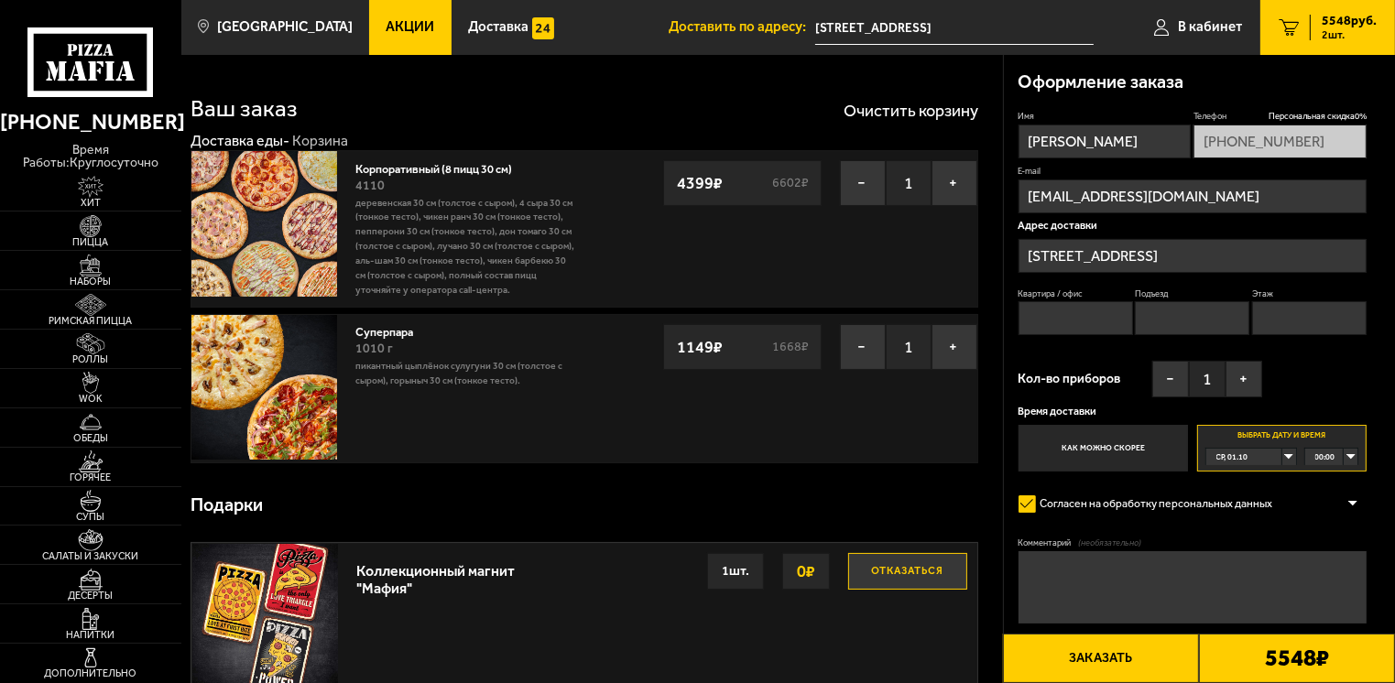
click at [1351, 454] on div "00:00" at bounding box center [1331, 457] width 53 height 16
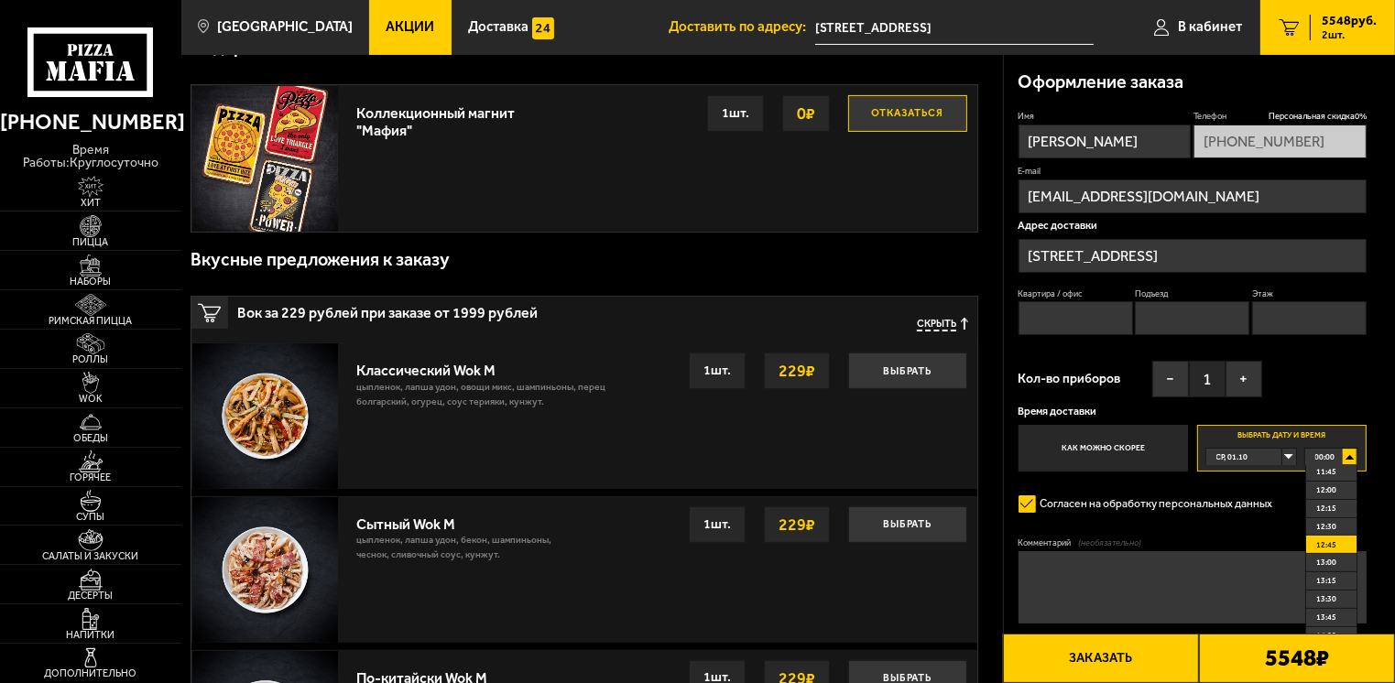
scroll to position [824, 0]
click at [1333, 526] on span "12:00" at bounding box center [1326, 521] width 20 height 16
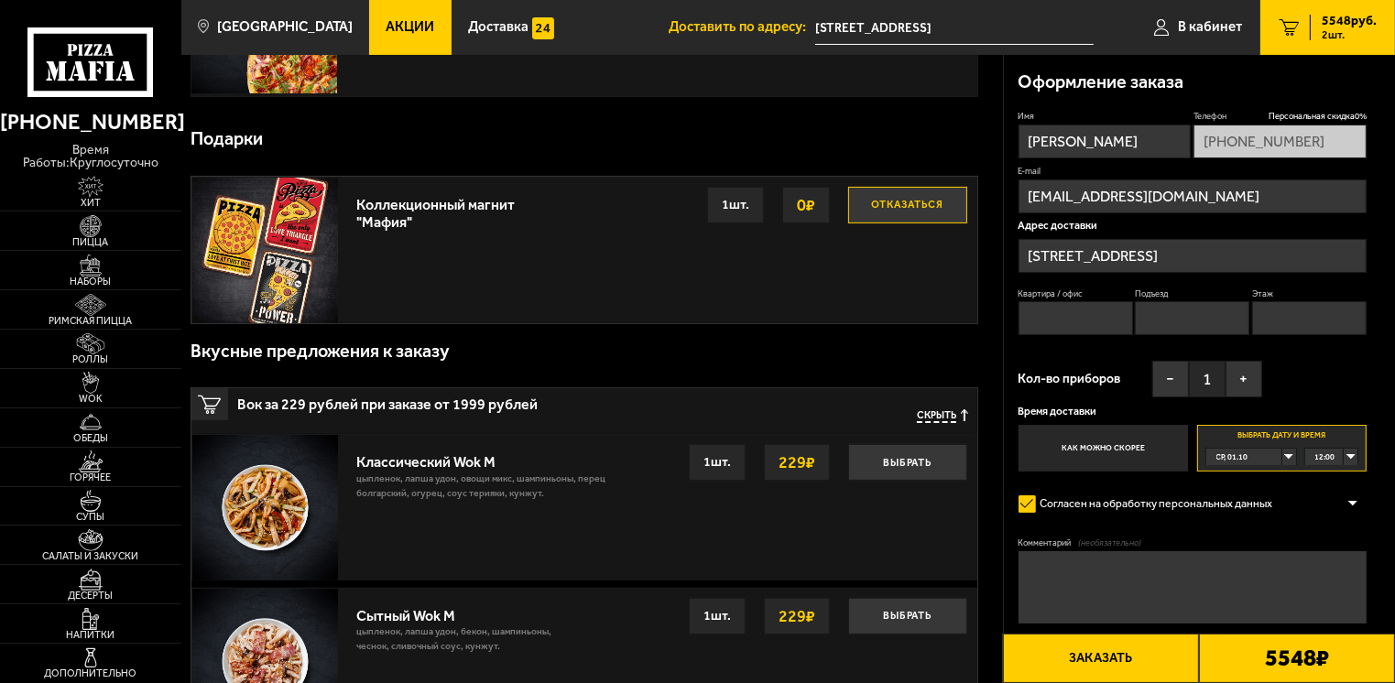
scroll to position [183, 0]
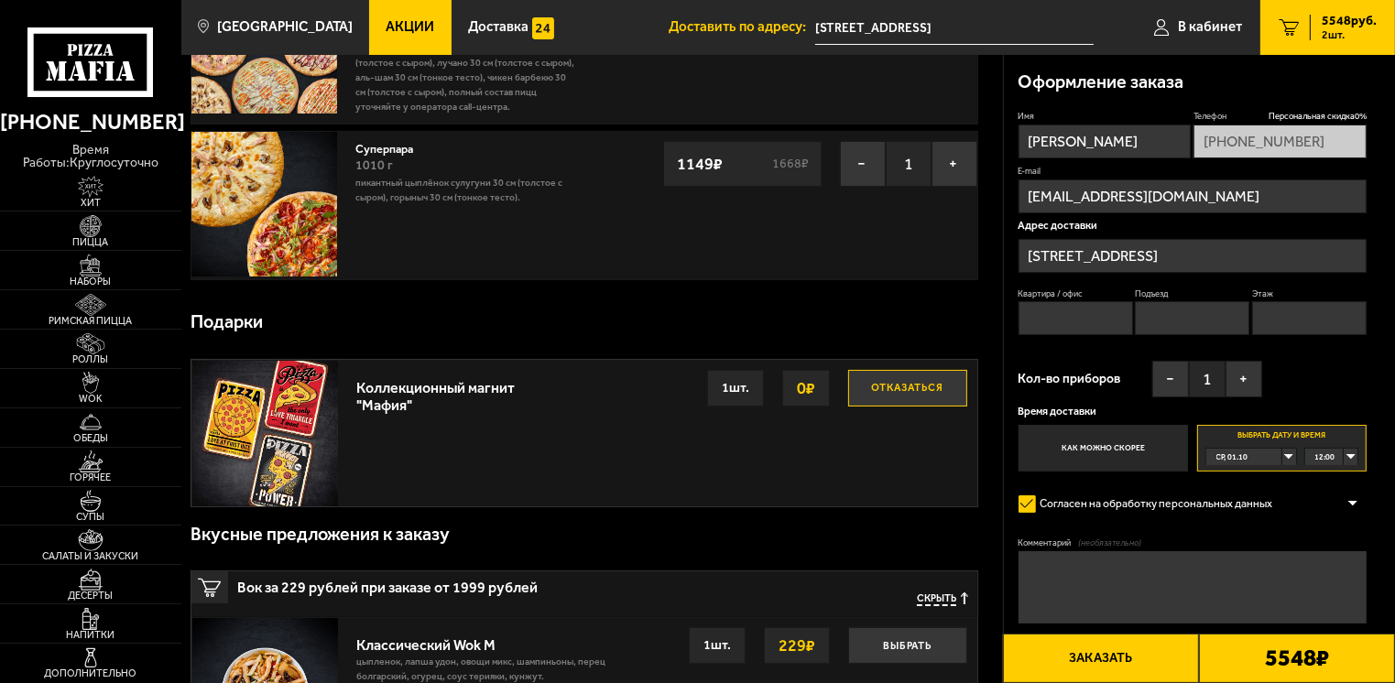
click at [1356, 458] on div "12:00" at bounding box center [1331, 457] width 53 height 16
click at [1328, 504] on span "11:45" at bounding box center [1326, 503] width 20 height 16
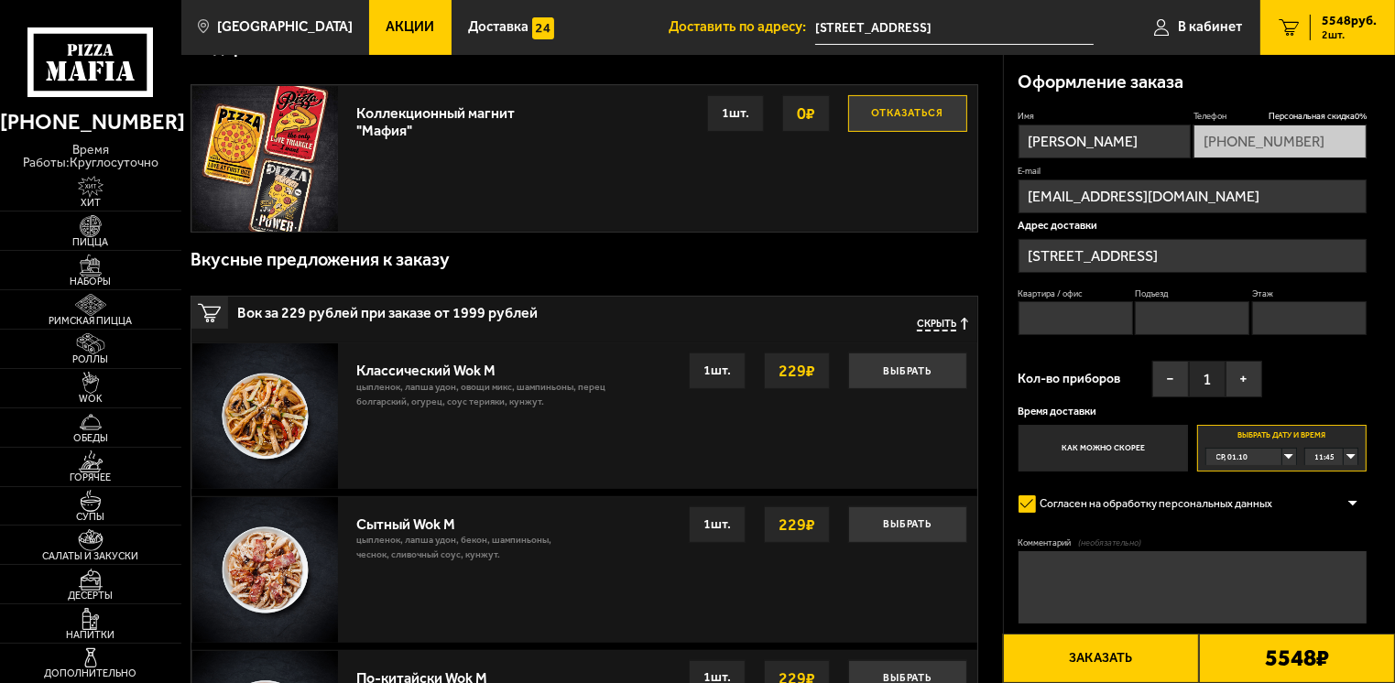
scroll to position [550, 0]
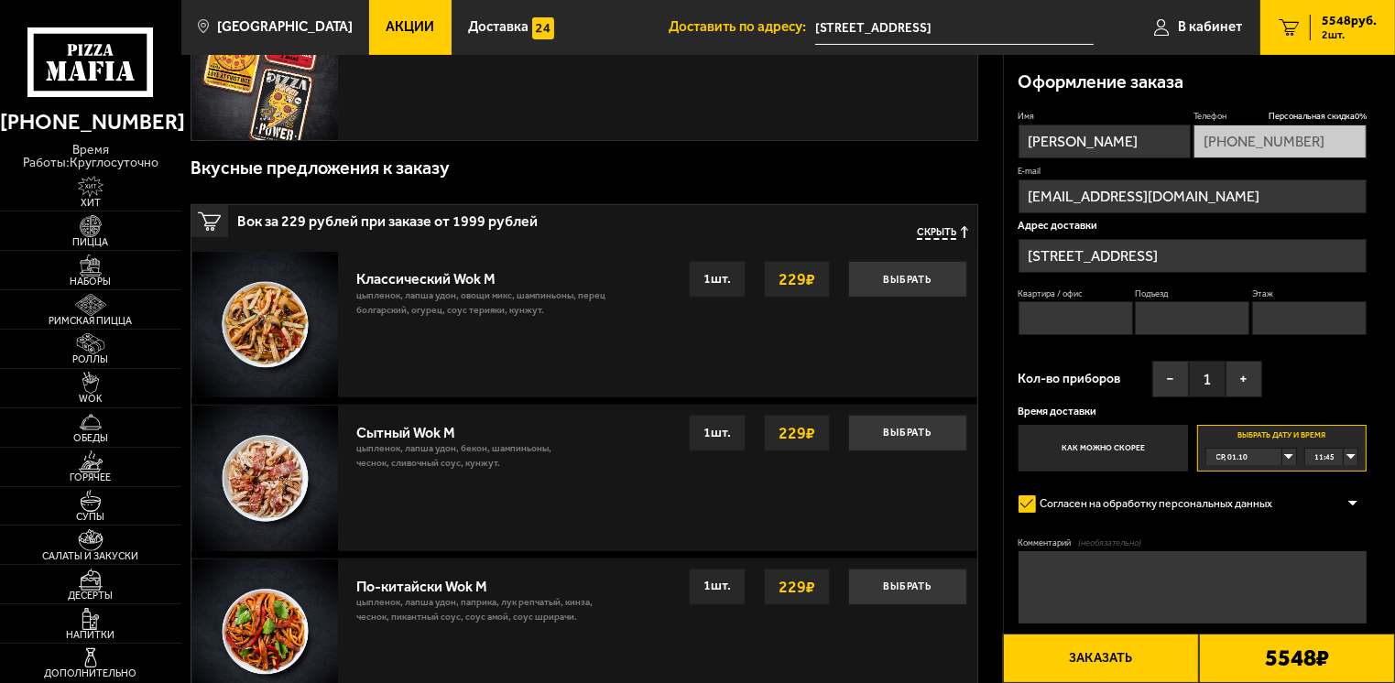
click at [1165, 582] on textarea "Комментарий (необязательно)" at bounding box center [1192, 587] width 349 height 72
click at [1161, 661] on button "Заказать" at bounding box center [1101, 658] width 196 height 49
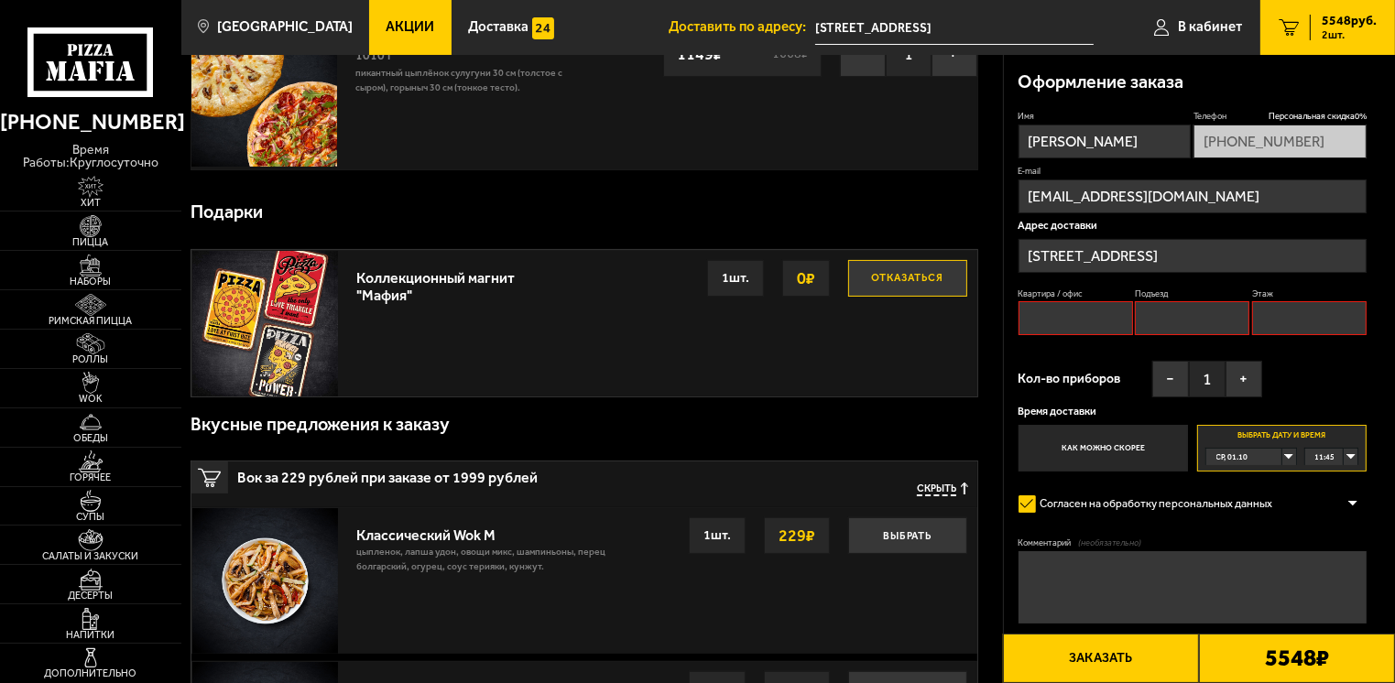
scroll to position [156, 0]
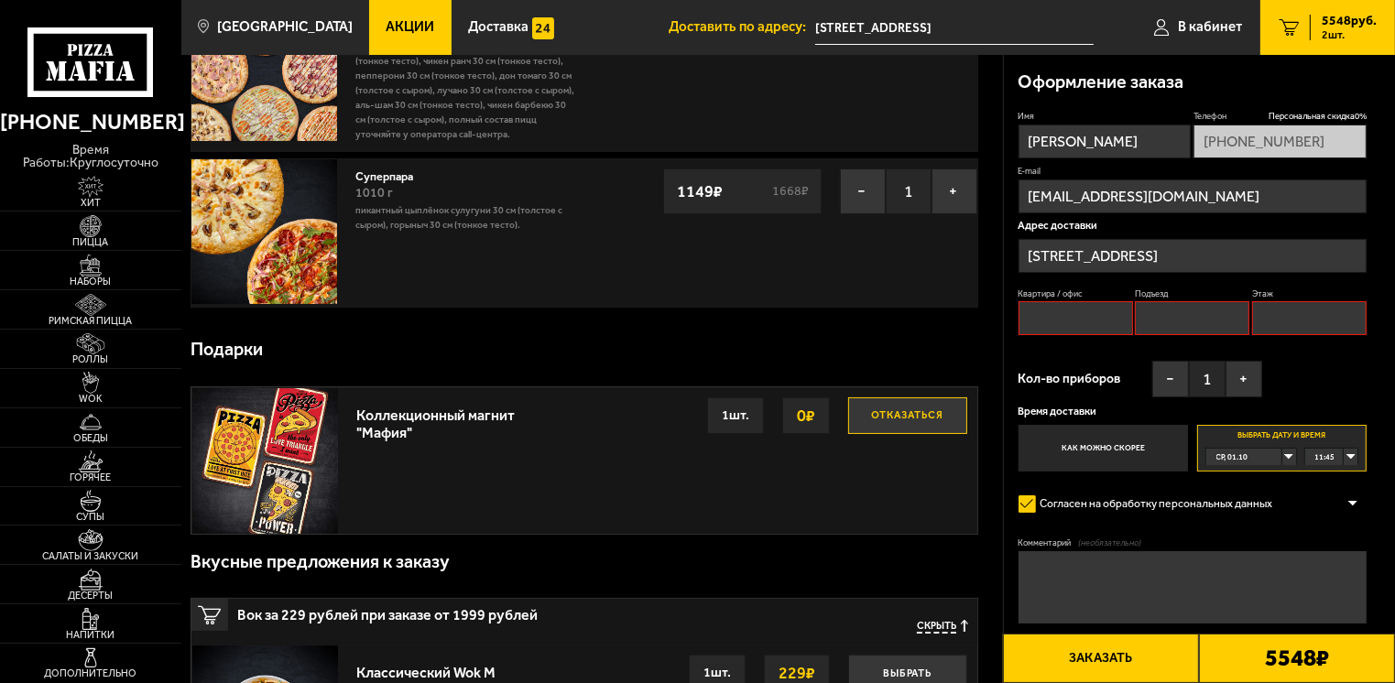
click at [1082, 307] on input "Квартира / офис" at bounding box center [1075, 318] width 114 height 34
type input "622"
click at [1204, 312] on input "Подъезд" at bounding box center [1192, 318] width 114 height 34
type input "1"
click at [1257, 306] on input "Этаж" at bounding box center [1309, 318] width 114 height 34
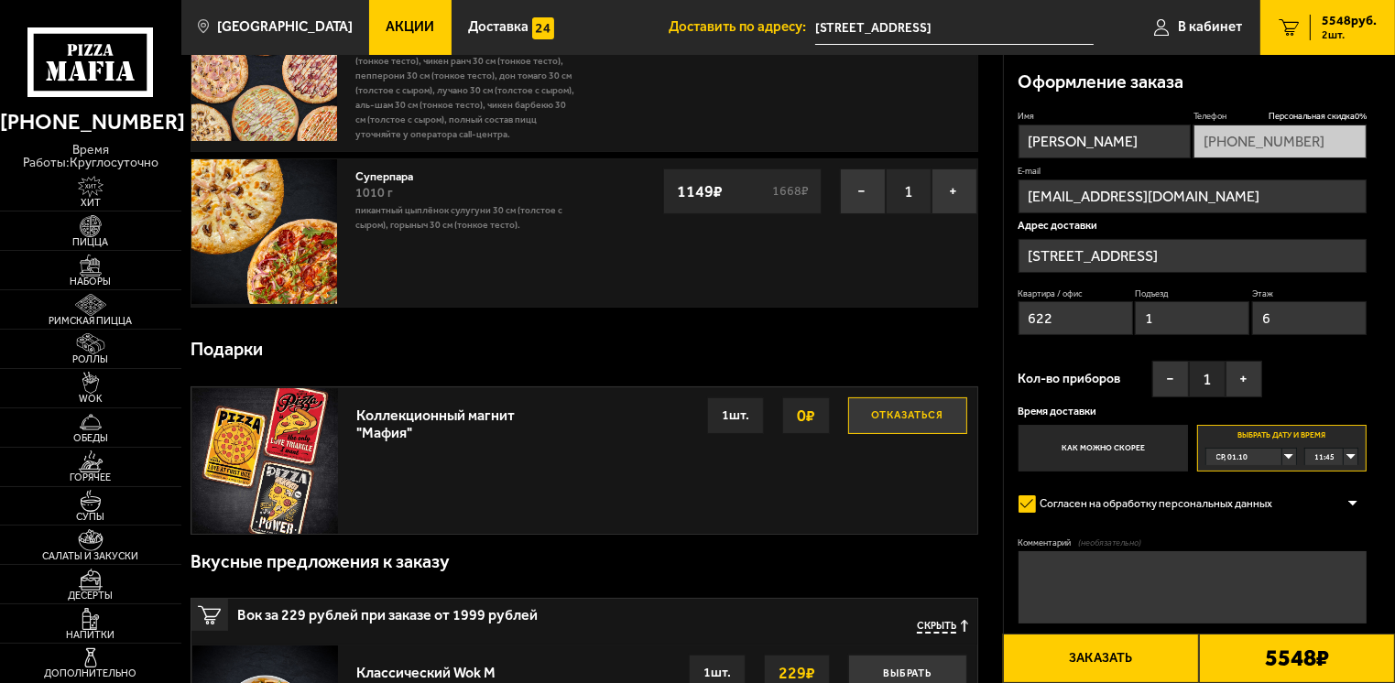
type input "6"
click at [1191, 564] on textarea "Комментарий (необязательно)" at bounding box center [1192, 587] width 349 height 72
click at [1140, 571] on textarea "Комментарий (необязательно)" at bounding box center [1192, 587] width 349 height 72
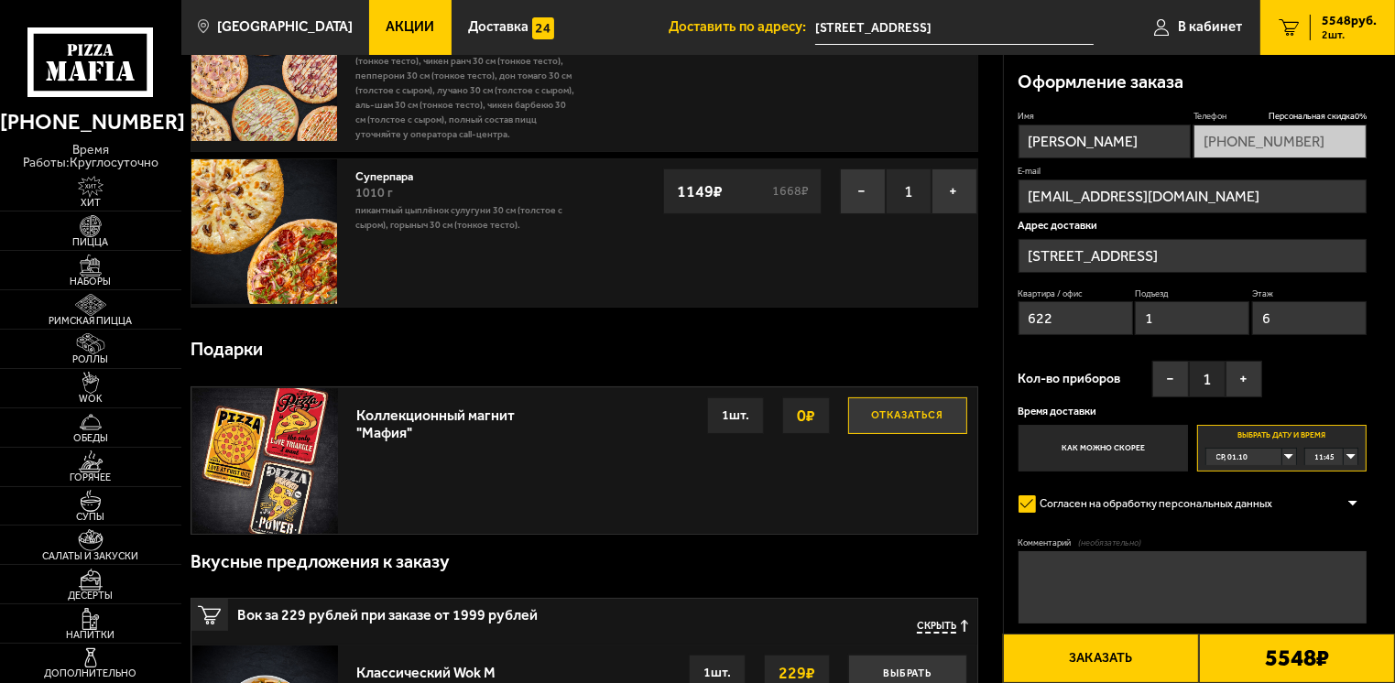
click at [1140, 572] on textarea "Комментарий (необязательно)" at bounding box center [1192, 587] width 349 height 72
click at [1070, 595] on textarea "Комментарий (необязательно)" at bounding box center [1192, 587] width 349 height 72
click at [1068, 594] on textarea "Комментарий (необязательно)" at bounding box center [1192, 587] width 349 height 72
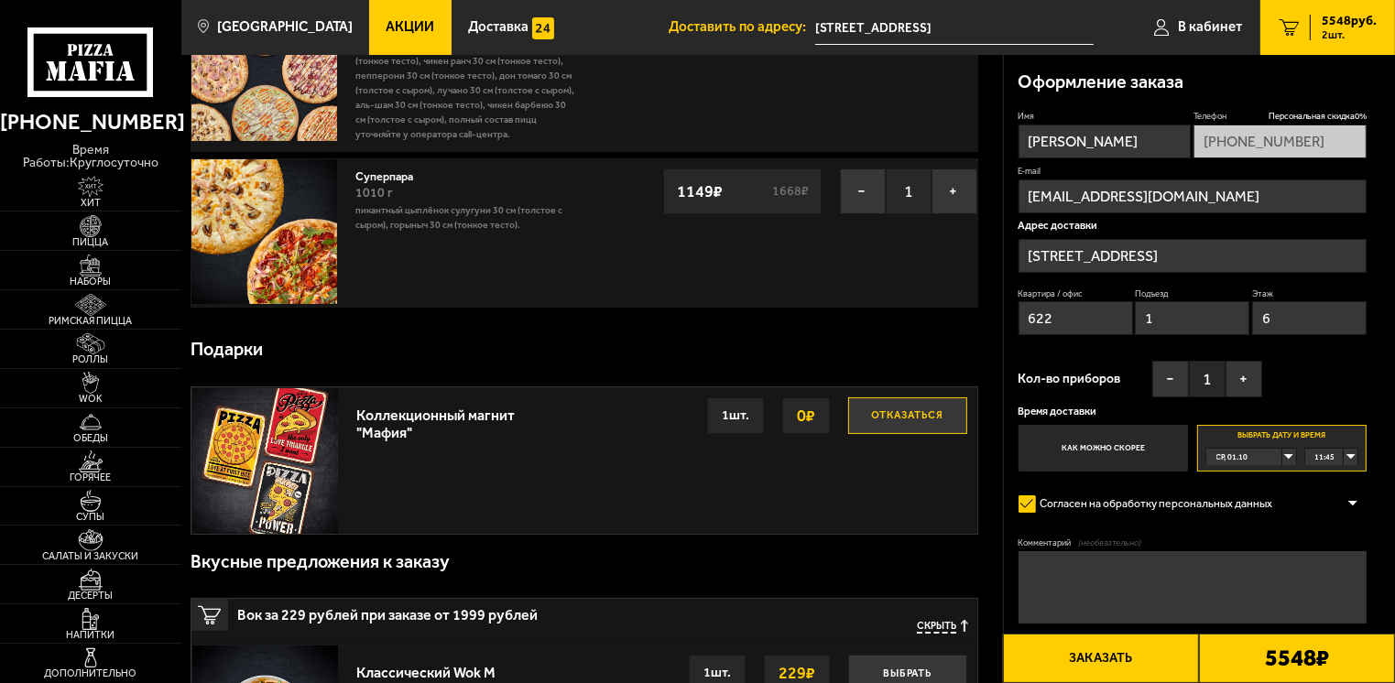
click at [1068, 594] on textarea "Комментарий (необязательно)" at bounding box center [1192, 587] width 349 height 72
click at [1170, 579] on textarea "Комментарий (необязательно)" at bounding box center [1192, 587] width 349 height 72
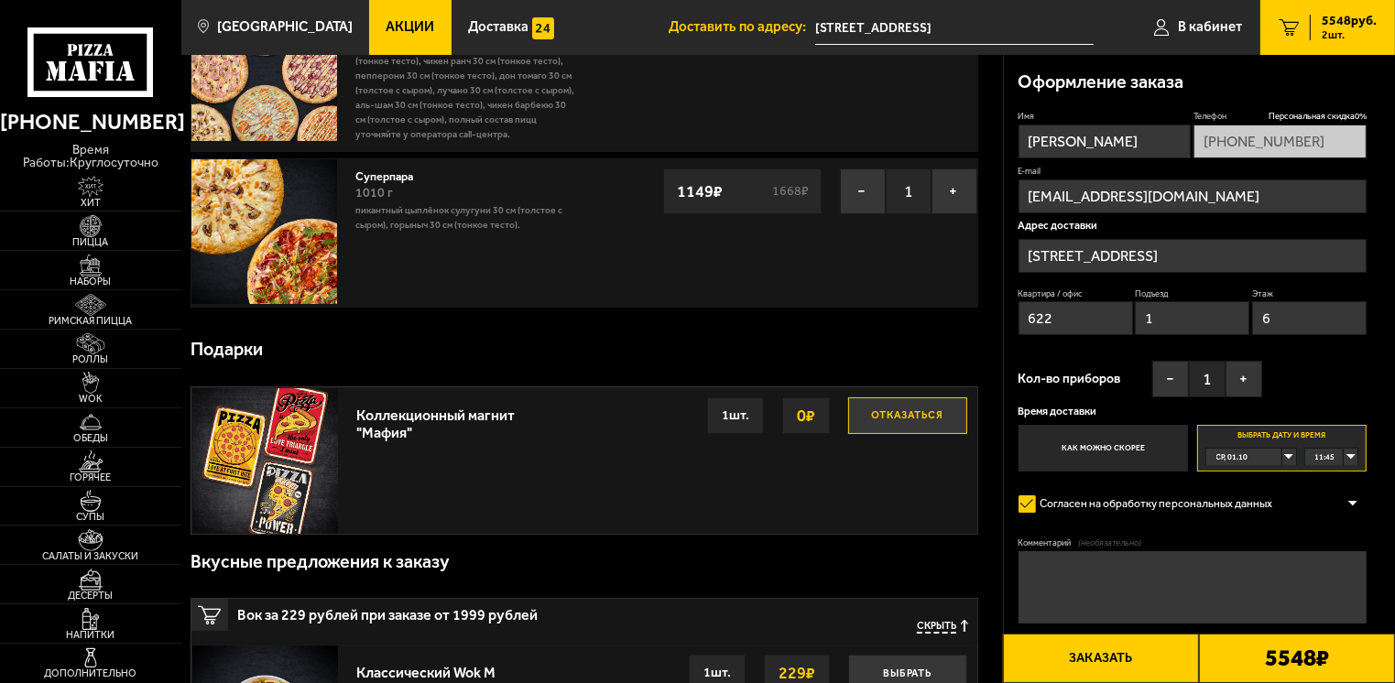
click at [1117, 575] on textarea "Комментарий (необязательно)" at bounding box center [1192, 587] width 349 height 72
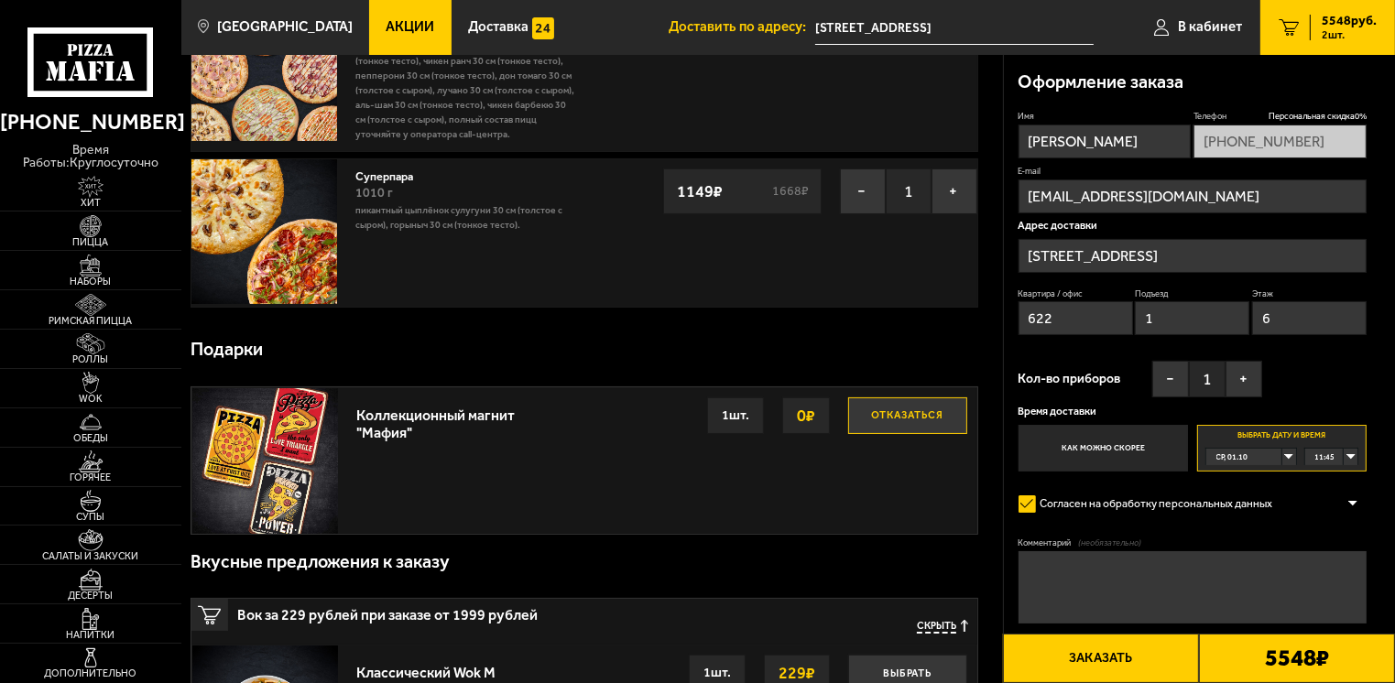
click at [1117, 575] on textarea "Комментарий (необязательно)" at bounding box center [1192, 587] width 349 height 72
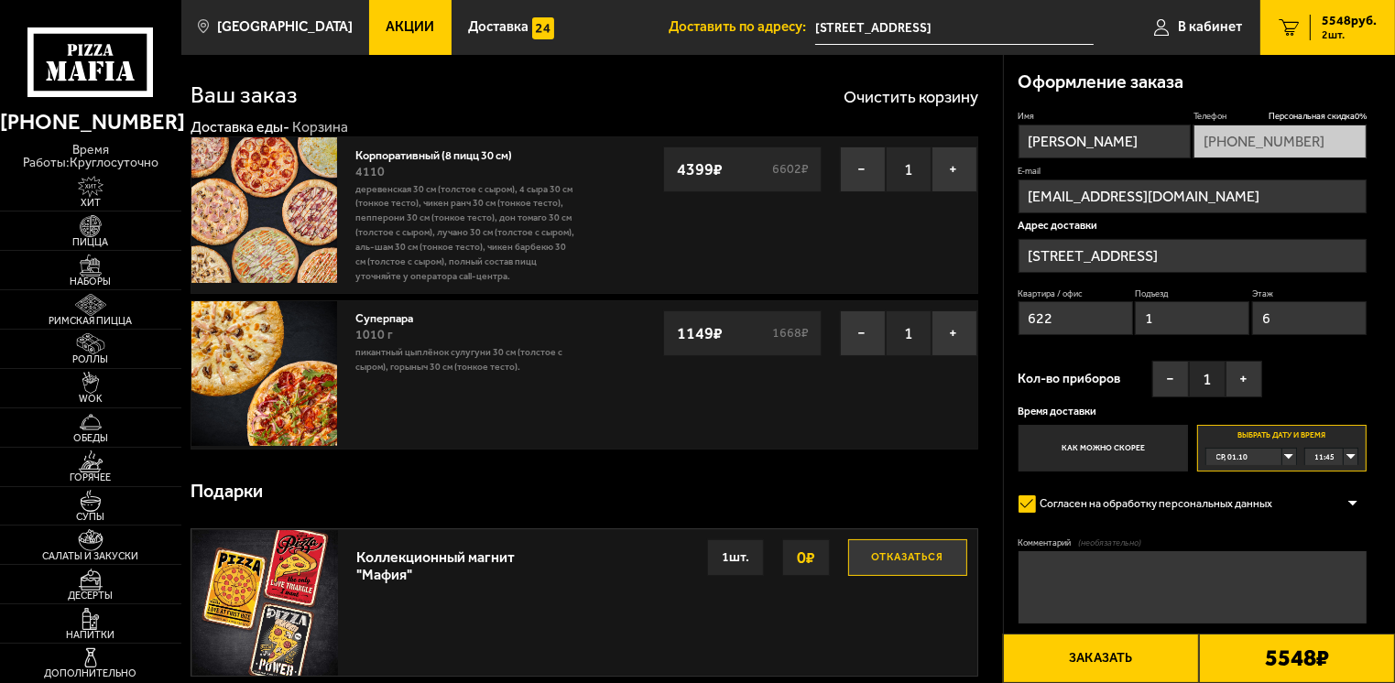
scroll to position [0, 0]
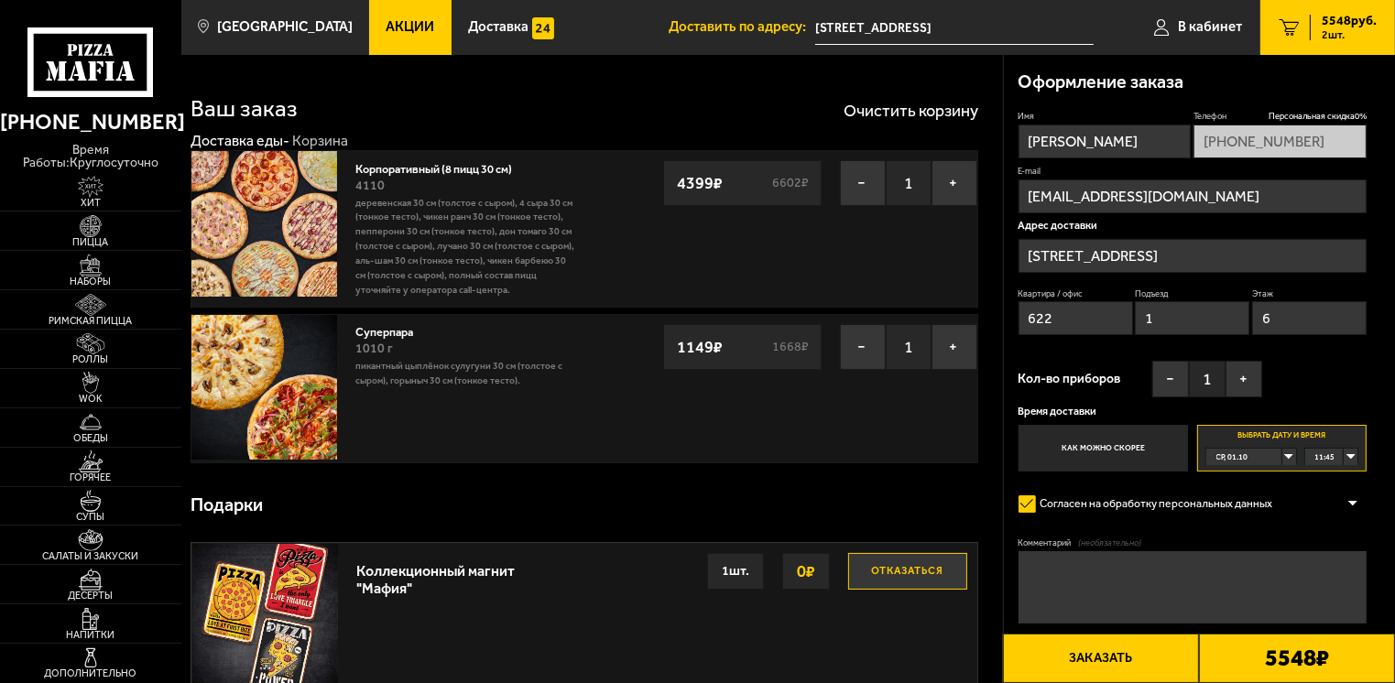
drag, startPoint x: 1335, startPoint y: 323, endPoint x: 1201, endPoint y: 327, distance: 134.7
click at [1201, 327] on div "Квартира / офис 622 Подъезд 1 Этаж 6" at bounding box center [1192, 316] width 349 height 56
click at [1195, 328] on input "1" at bounding box center [1192, 318] width 114 height 34
click at [1132, 329] on div "Квартира / офис 622 Подъезд 1 Этаж" at bounding box center [1192, 316] width 349 height 56
drag, startPoint x: 1116, startPoint y: 321, endPoint x: 937, endPoint y: 311, distance: 179.8
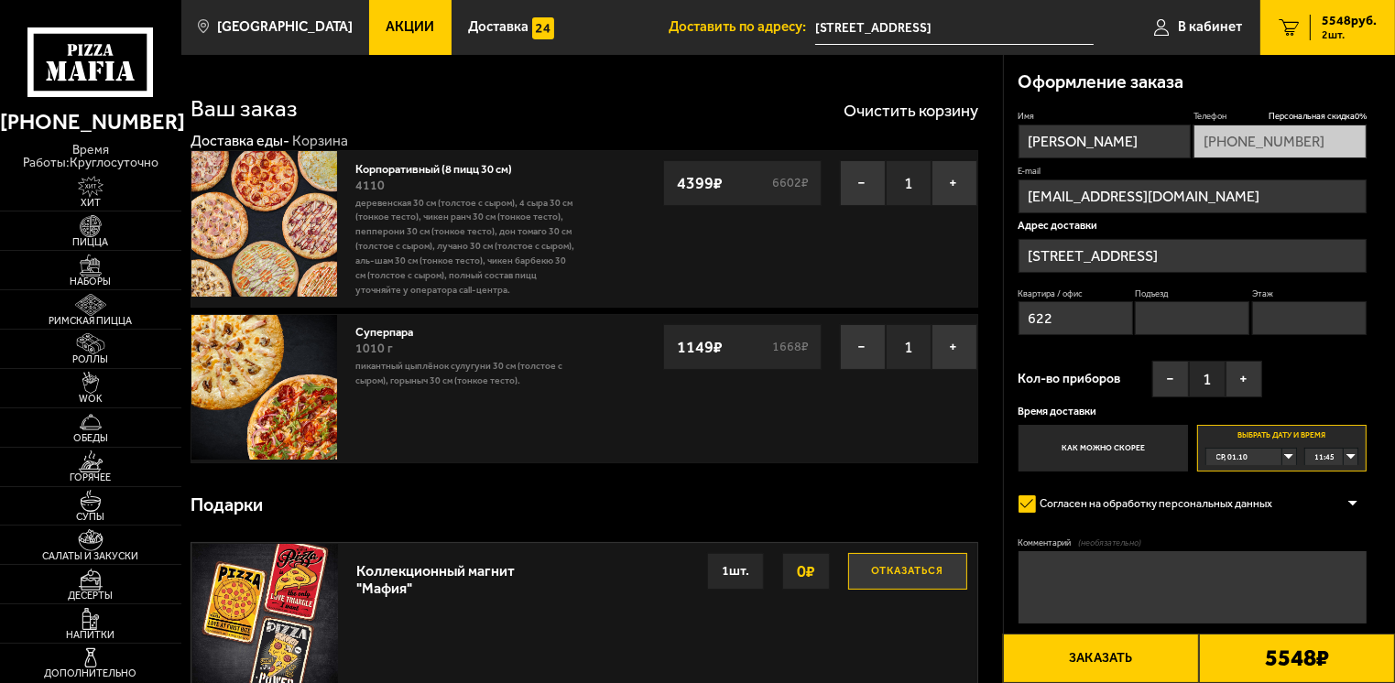
click at [1110, 671] on button "Заказать" at bounding box center [1101, 658] width 196 height 49
click at [1108, 329] on input "Квартира / офис" at bounding box center [1075, 318] width 114 height 34
type input "0"
click at [1171, 311] on input "Подъезд" at bounding box center [1192, 318] width 114 height 34
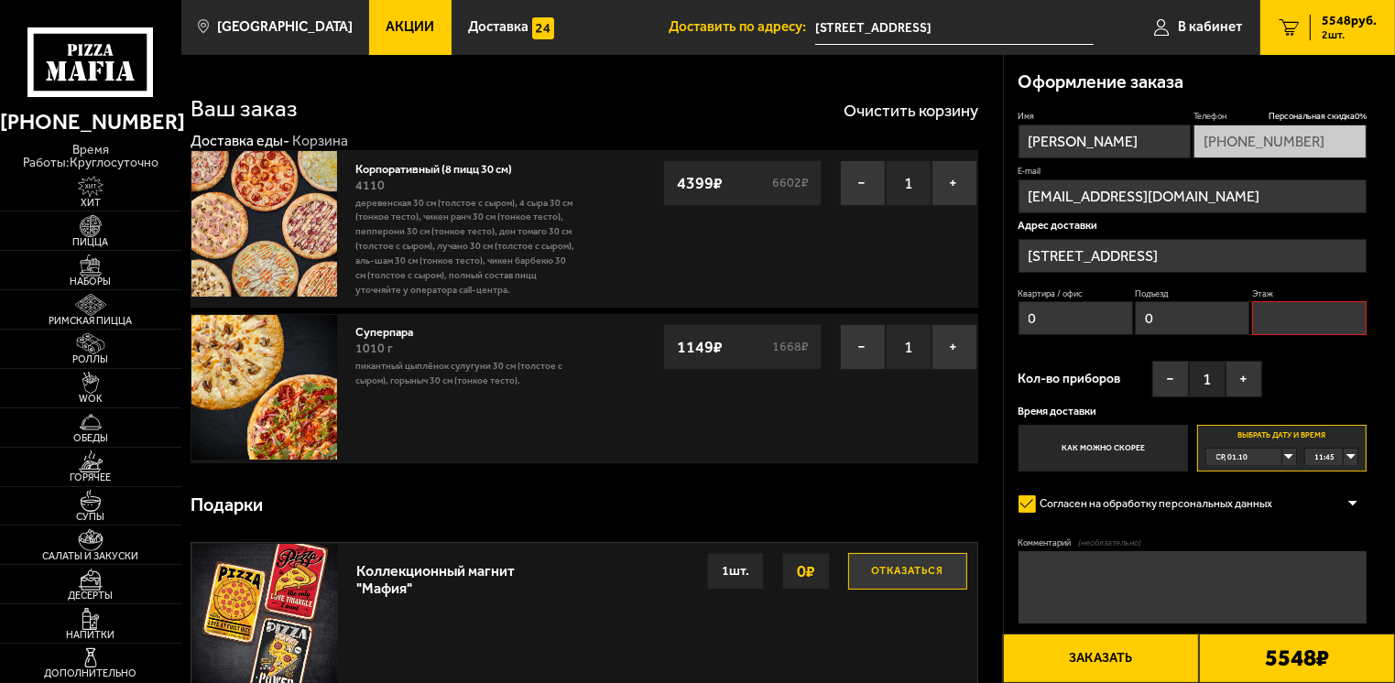
type input "0"
click at [1323, 335] on input "Этаж" at bounding box center [1309, 318] width 114 height 34
type input "0"
click at [1138, 658] on button "Заказать" at bounding box center [1101, 658] width 196 height 49
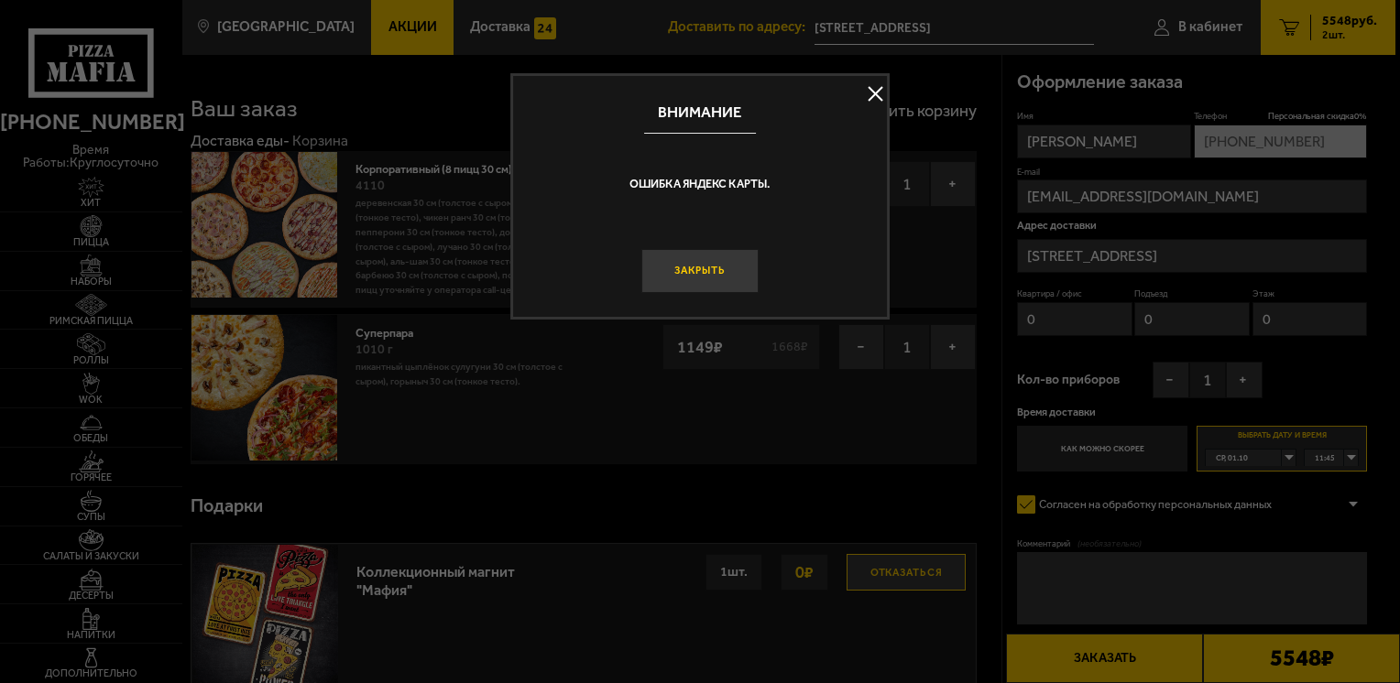
click at [742, 277] on button "Закрыть" at bounding box center [699, 271] width 116 height 44
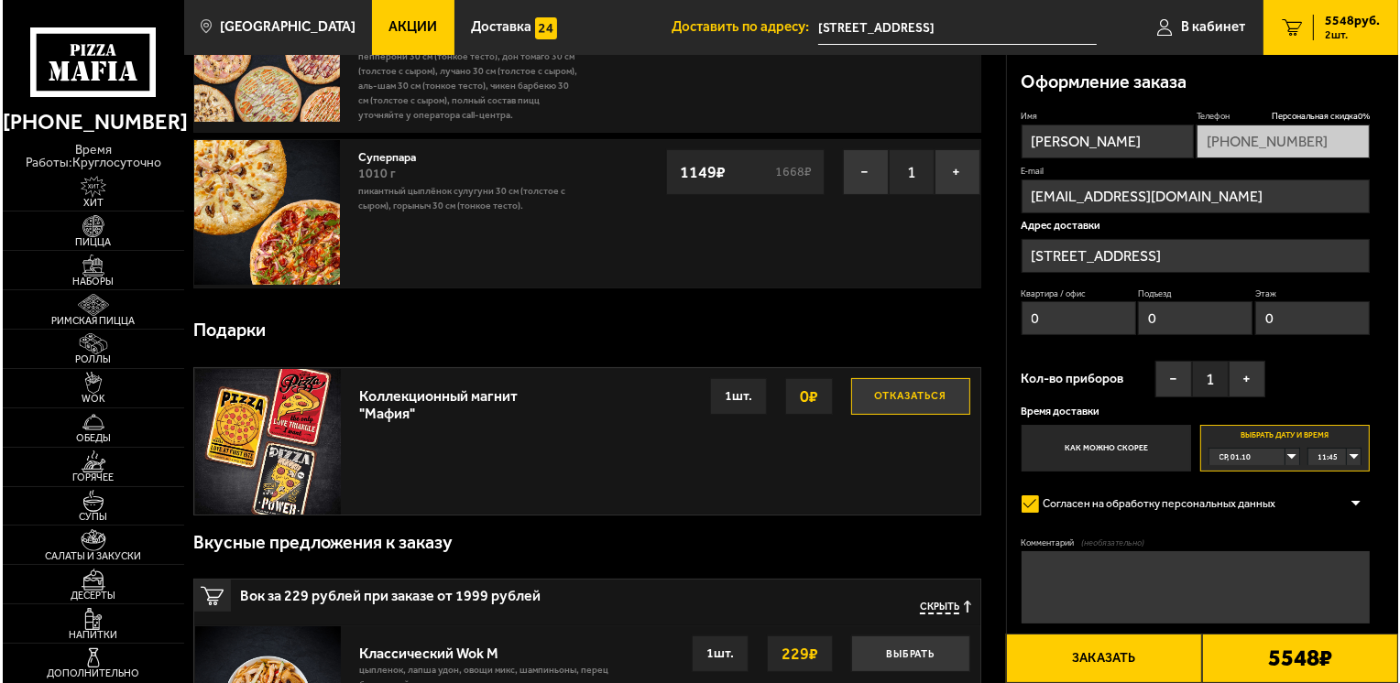
scroll to position [183, 0]
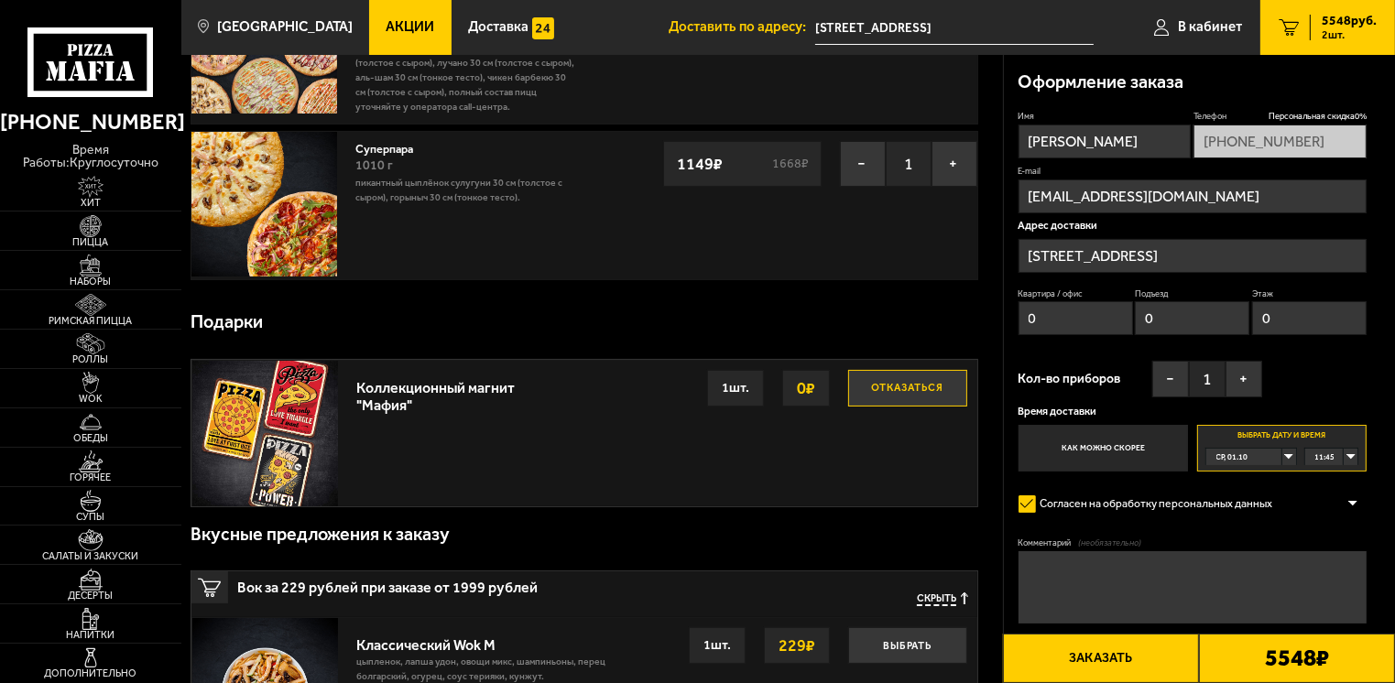
click at [1109, 646] on button "Заказать" at bounding box center [1101, 658] width 196 height 49
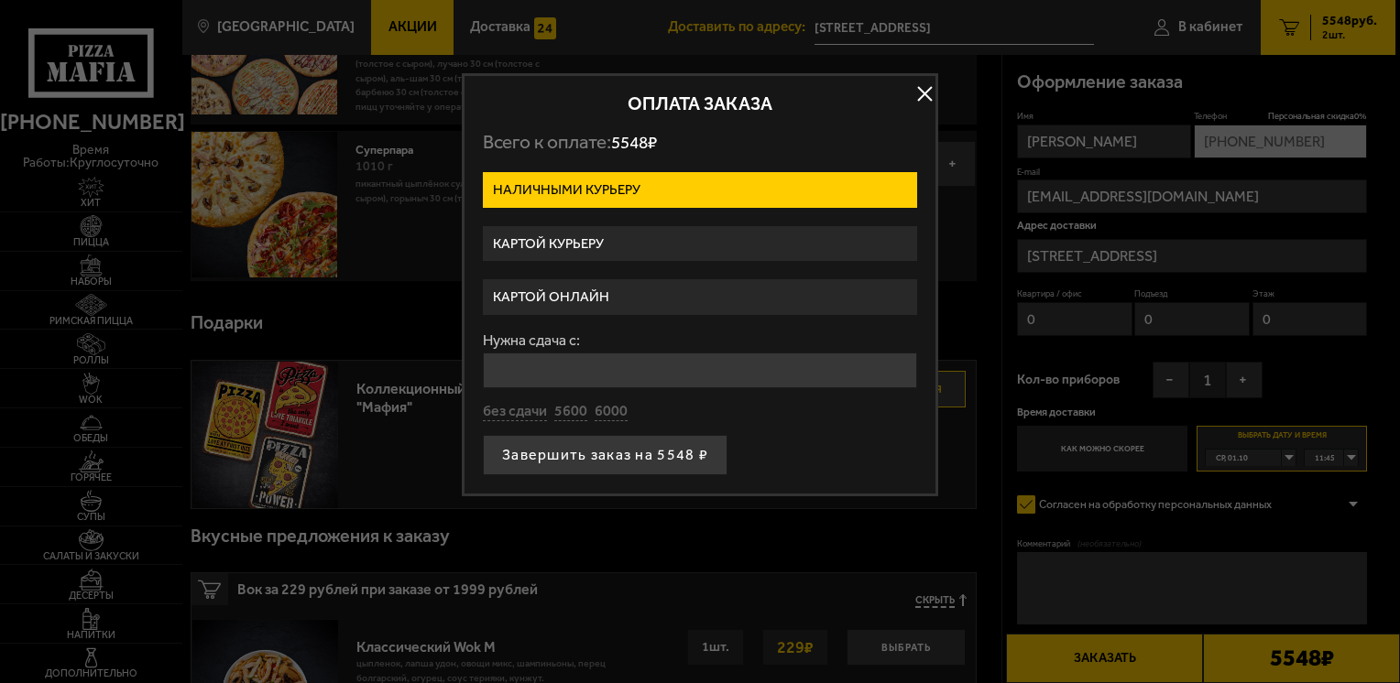
click at [631, 187] on label "Наличными курьеру" at bounding box center [700, 190] width 434 height 36
click at [0, 0] on input "Наличными курьеру" at bounding box center [0, 0] width 0 height 0
click at [605, 237] on label "Картой курьеру" at bounding box center [700, 244] width 434 height 36
click at [0, 0] on input "Картой курьеру" at bounding box center [0, 0] width 0 height 0
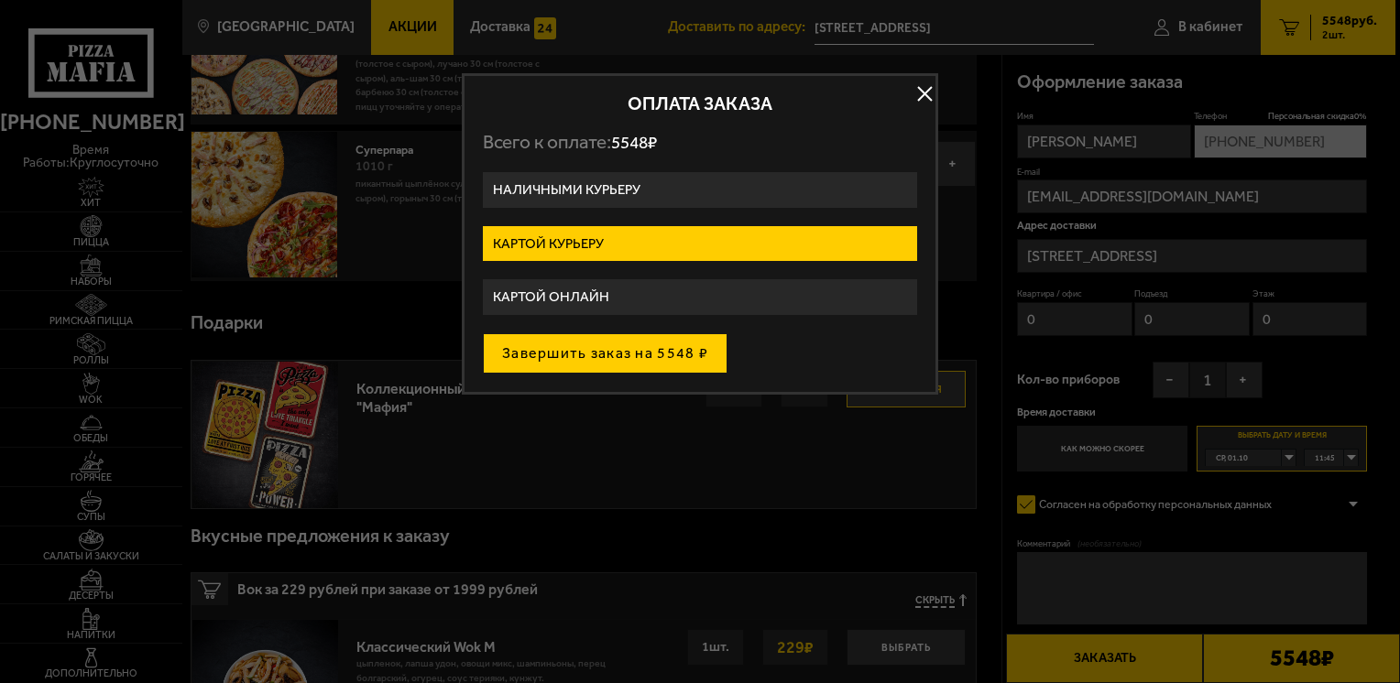
click at [659, 355] on button "Завершить заказ на 5548 ₽" at bounding box center [605, 353] width 245 height 40
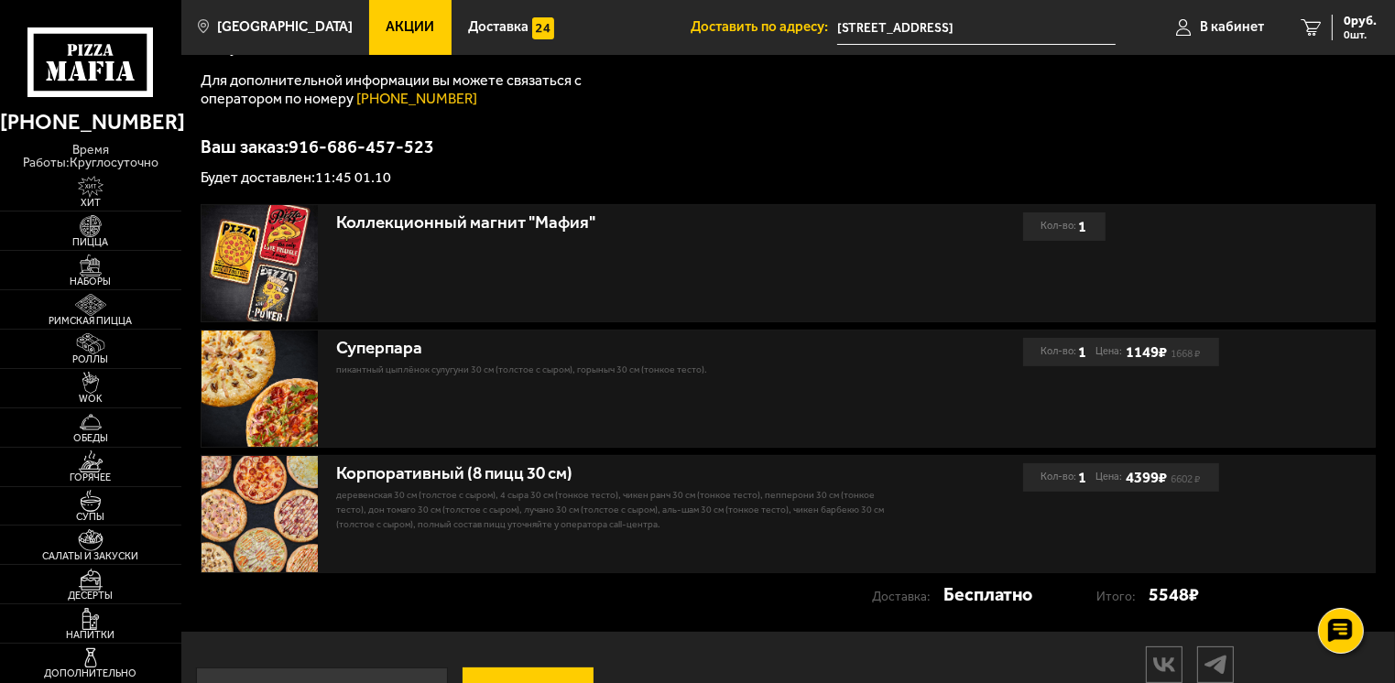
scroll to position [334, 0]
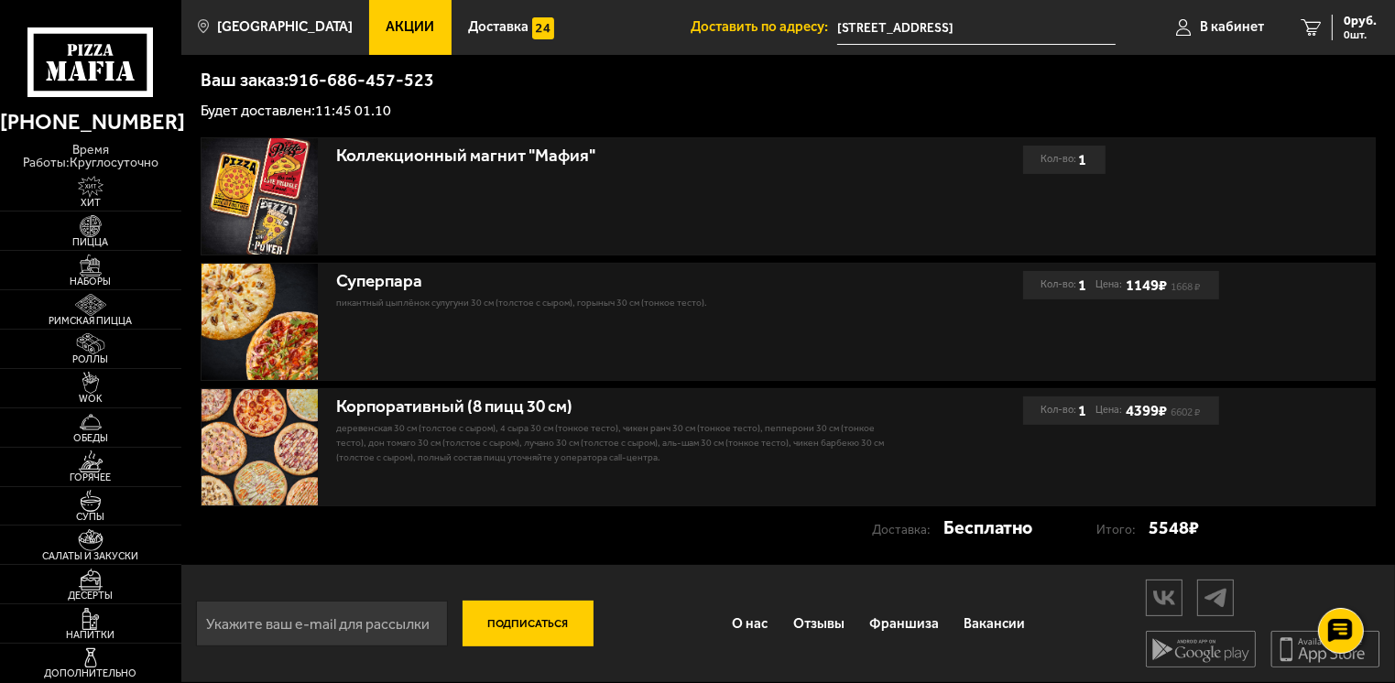
click at [395, 621] on input "email" at bounding box center [322, 624] width 252 height 46
click at [615, 421] on p "Деревенская 30 см (толстое с сыром), 4 сыра 30 см (тонкое тесто), Чикен Ранч 30…" at bounding box center [611, 443] width 550 height 44
drag, startPoint x: 616, startPoint y: 418, endPoint x: 332, endPoint y: 408, distance: 285.0
click at [332, 408] on div "Корпоративный (8 пицц 30 см) Деревенская 30 см (толстое с сыром), 4 сыра 30 см …" at bounding box center [612, 447] width 821 height 116
drag, startPoint x: 332, startPoint y: 408, endPoint x: 354, endPoint y: 461, distance: 56.6
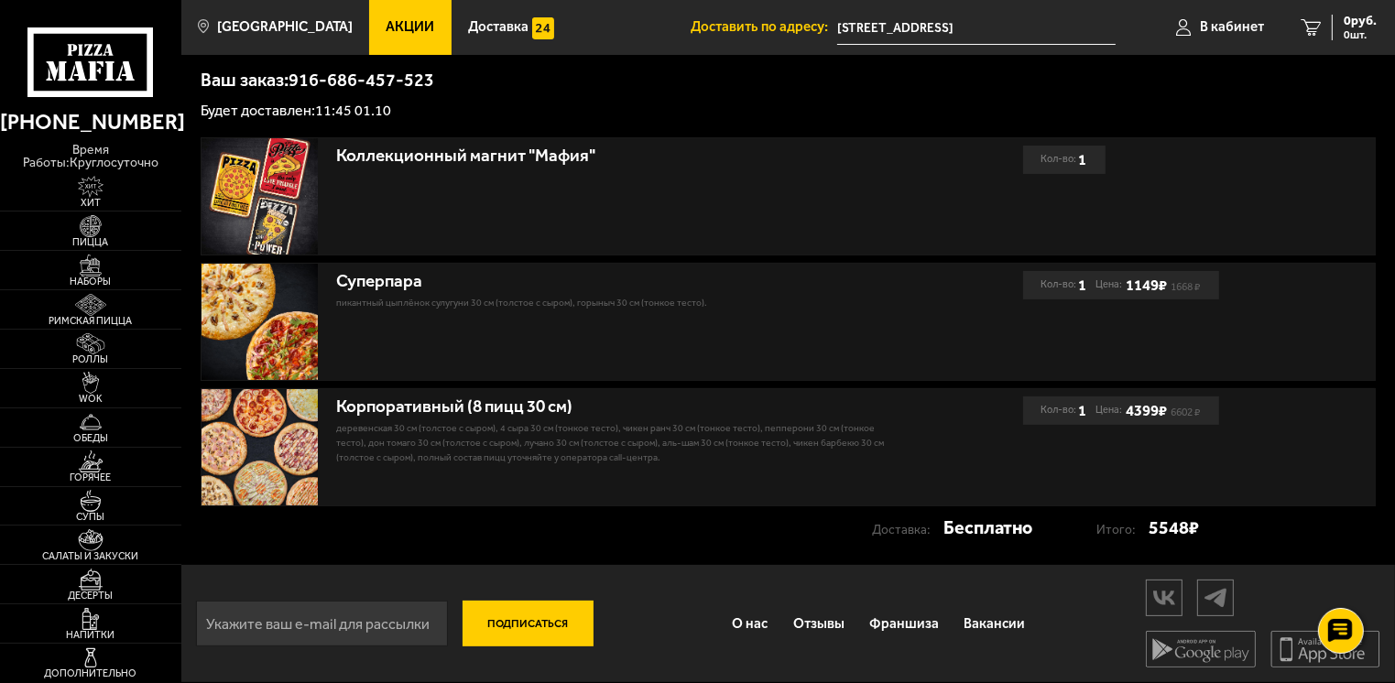
click at [354, 461] on p "Деревенская 30 см (толстое с сыром), 4 сыра 30 см (тонкое тесто), Чикен Ранч 30…" at bounding box center [611, 443] width 550 height 44
drag, startPoint x: 338, startPoint y: 408, endPoint x: 612, endPoint y: 408, distance: 273.9
click at [612, 408] on div "Корпоративный (8 пицц 30 см)" at bounding box center [611, 407] width 550 height 21
drag, startPoint x: 341, startPoint y: 283, endPoint x: 450, endPoint y: 283, distance: 109.0
click at [450, 283] on div "Суперпара" at bounding box center [611, 281] width 550 height 21
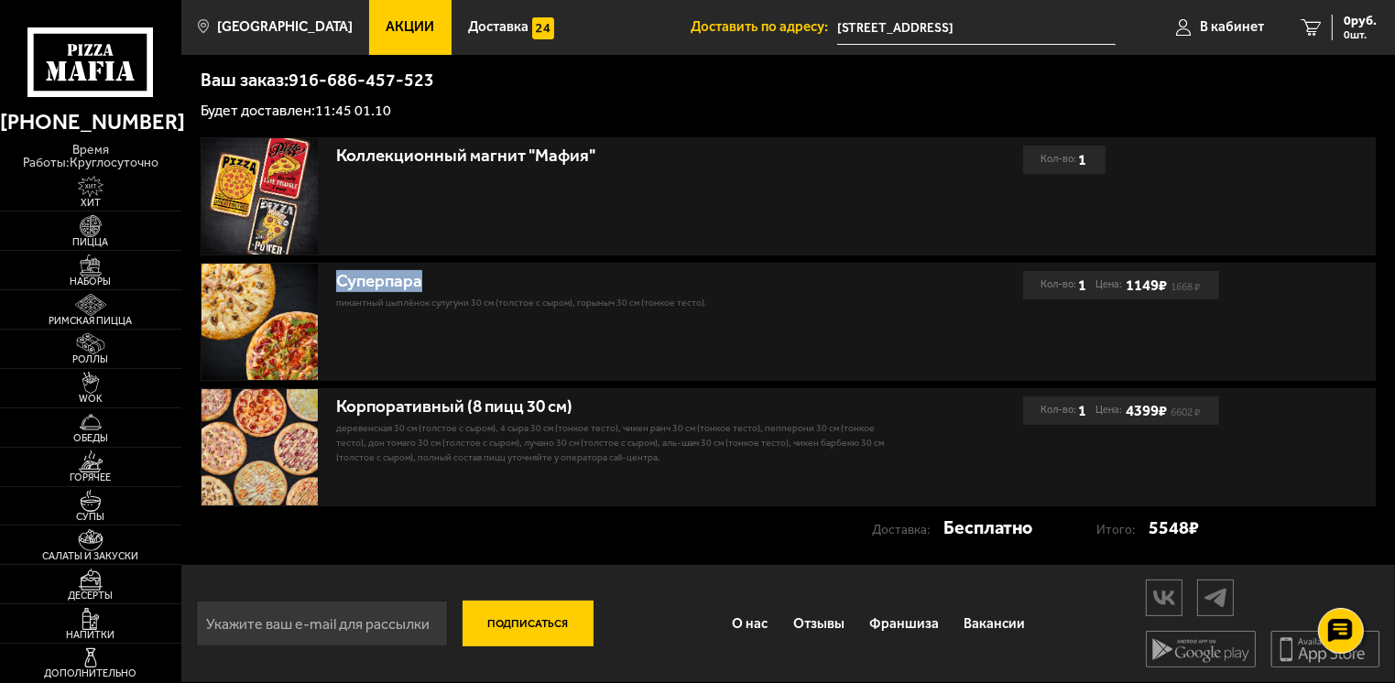
drag, startPoint x: 450, startPoint y: 283, endPoint x: 440, endPoint y: 284, distance: 10.1
click at [440, 284] on div "Суперпара" at bounding box center [611, 281] width 550 height 21
drag, startPoint x: 440, startPoint y: 284, endPoint x: 426, endPoint y: 284, distance: 13.7
click at [426, 284] on div "Суперпара" at bounding box center [611, 281] width 550 height 21
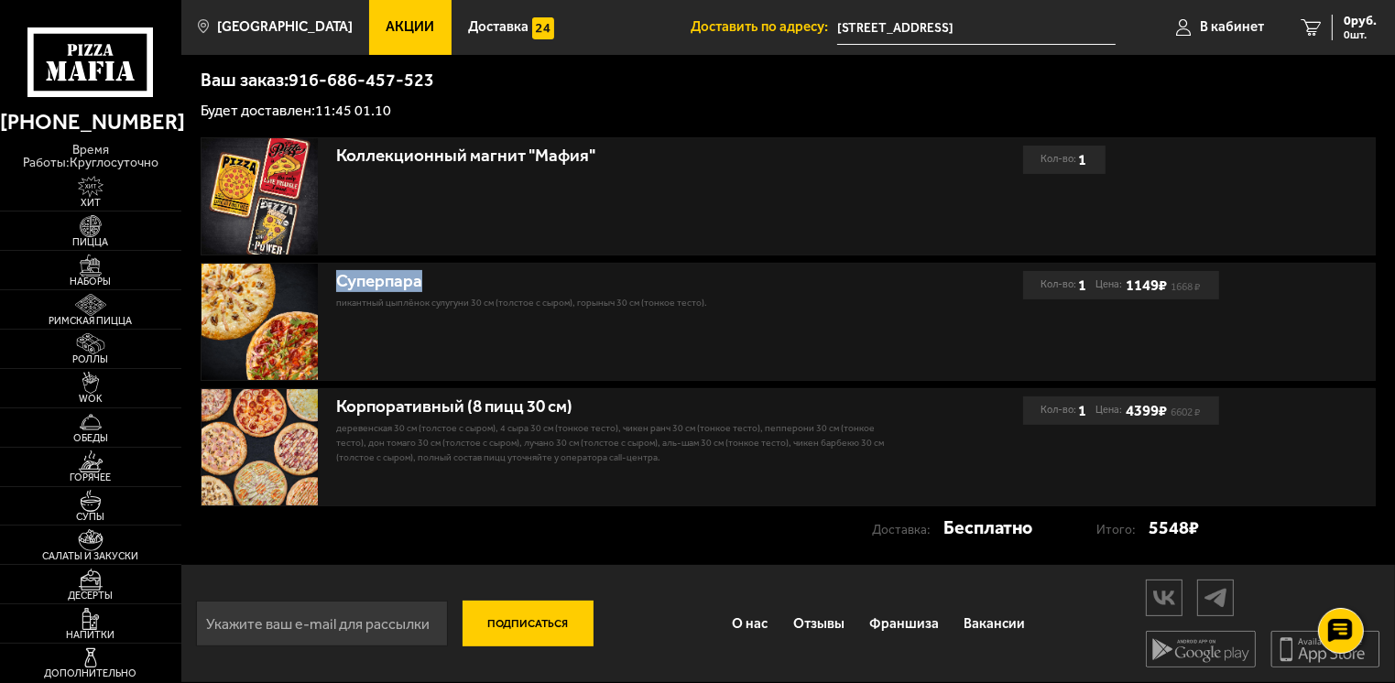
click at [419, 284] on div "Суперпара" at bounding box center [611, 281] width 550 height 21
drag, startPoint x: 338, startPoint y: 277, endPoint x: 496, endPoint y: 278, distance: 158.5
click at [496, 278] on div "Суперпара" at bounding box center [611, 281] width 550 height 21
click at [369, 401] on div "Корпоративный (8 пицц 30 см)" at bounding box center [611, 407] width 550 height 21
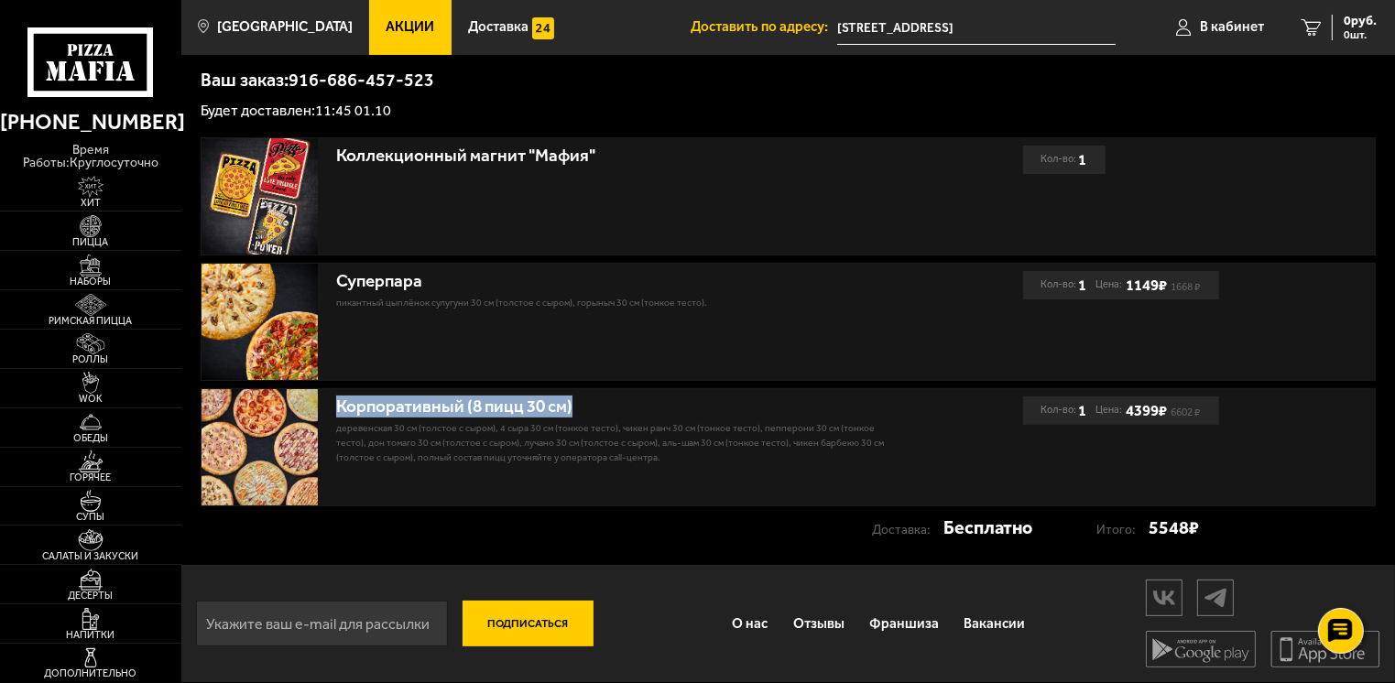
drag, startPoint x: 340, startPoint y: 403, endPoint x: 600, endPoint y: 399, distance: 260.1
click at [600, 399] on div "Корпоративный (8 пицц 30 см)" at bounding box center [611, 407] width 550 height 21
click at [363, 292] on div "Суперпара Пикантный цыплёнок сулугуни 30 см (толстое с сыром), Горыныч 30 см (т…" at bounding box center [611, 287] width 550 height 47
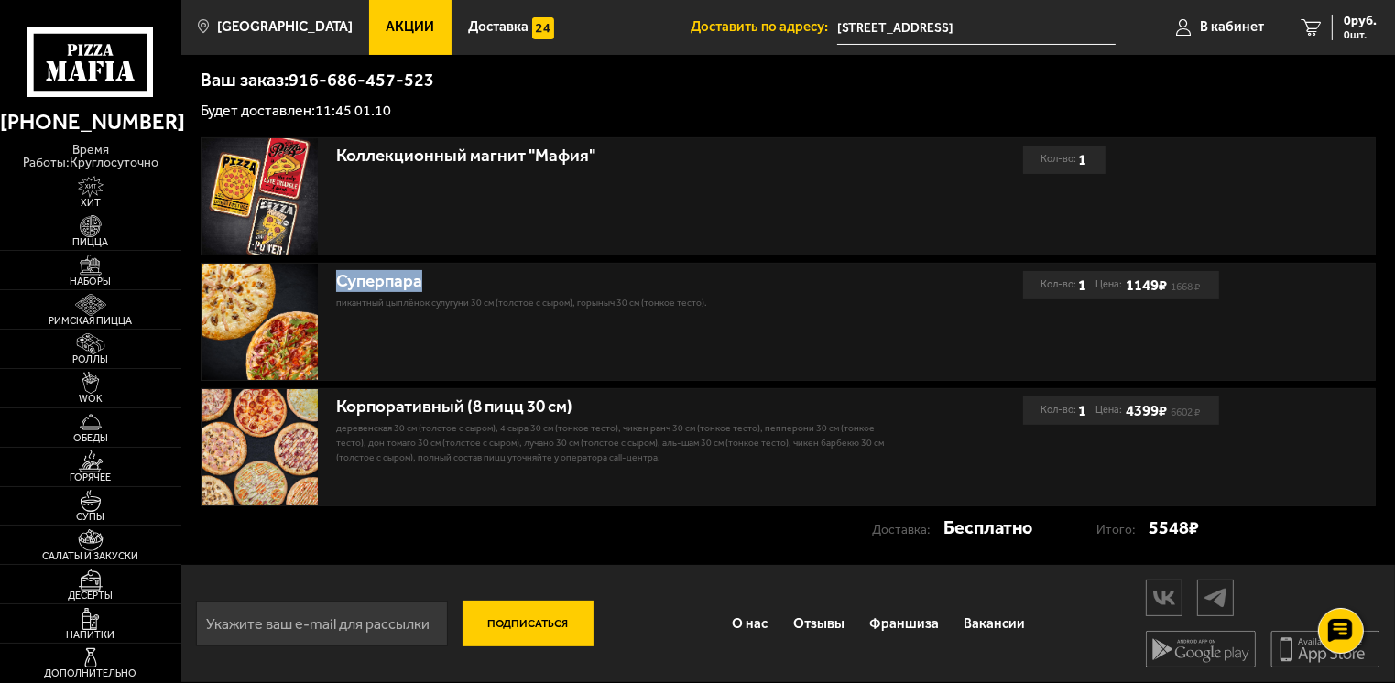
drag, startPoint x: 342, startPoint y: 279, endPoint x: 470, endPoint y: 287, distance: 128.4
click at [470, 287] on div "Суперпара" at bounding box center [611, 281] width 550 height 21
click at [501, 408] on div "Корпоративный (8 пицц 30 см)" at bounding box center [611, 407] width 550 height 21
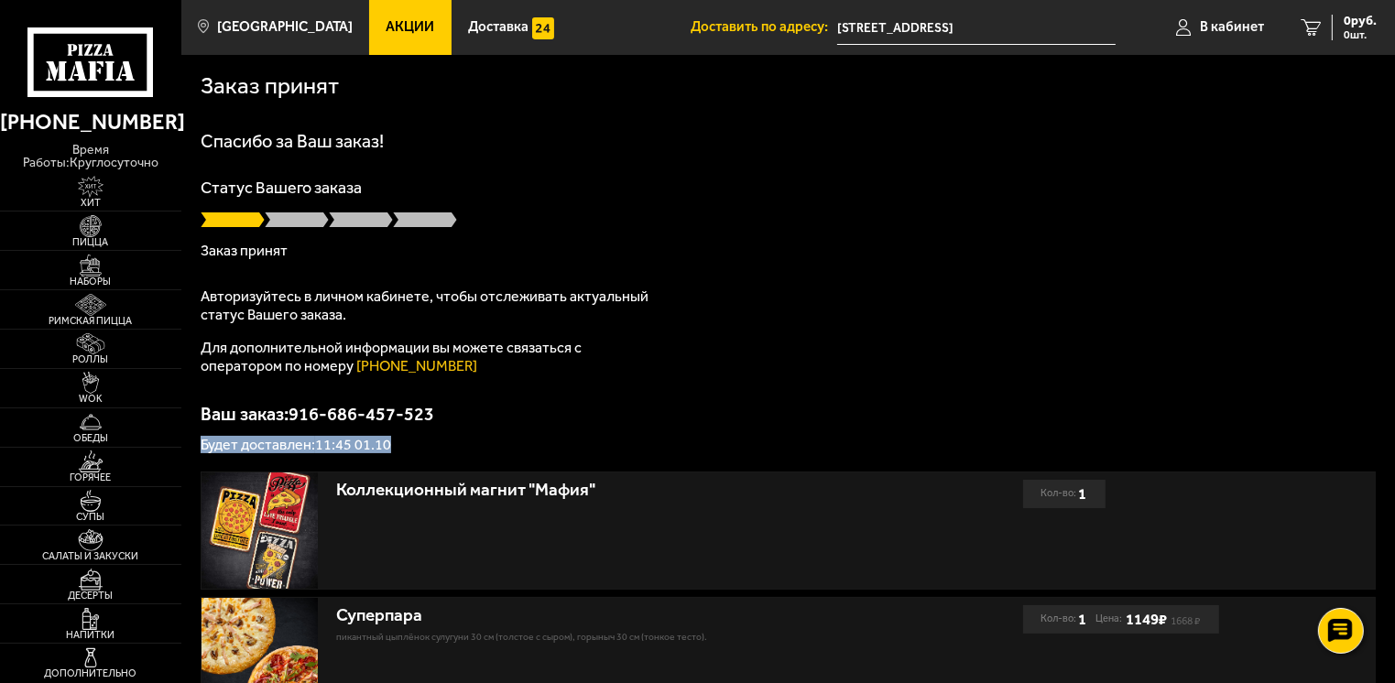
drag, startPoint x: 200, startPoint y: 447, endPoint x: 496, endPoint y: 450, distance: 295.9
click at [496, 450] on div "Заказ принят [PERSON_NAME] за Ваш заказ! Статус Вашего заказа Заказ принят Авто…" at bounding box center [788, 477] width 1214 height 844
drag, startPoint x: 496, startPoint y: 450, endPoint x: 425, endPoint y: 450, distance: 70.5
click at [425, 450] on p "Будет доставлен: 11:45 01.10" at bounding box center [788, 445] width 1174 height 15
click at [376, 443] on p "Будет доставлен: 11:45 01.10" at bounding box center [788, 445] width 1174 height 15
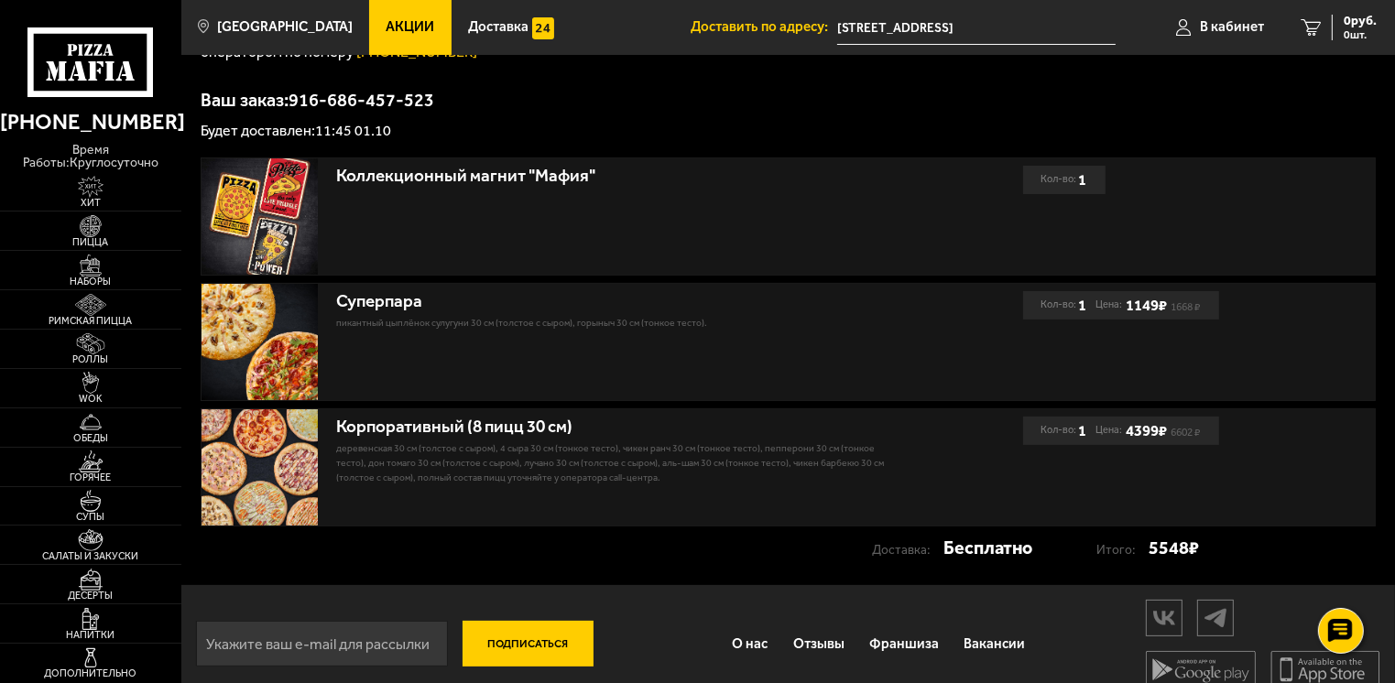
scroll to position [334, 0]
